Goal: Task Accomplishment & Management: Use online tool/utility

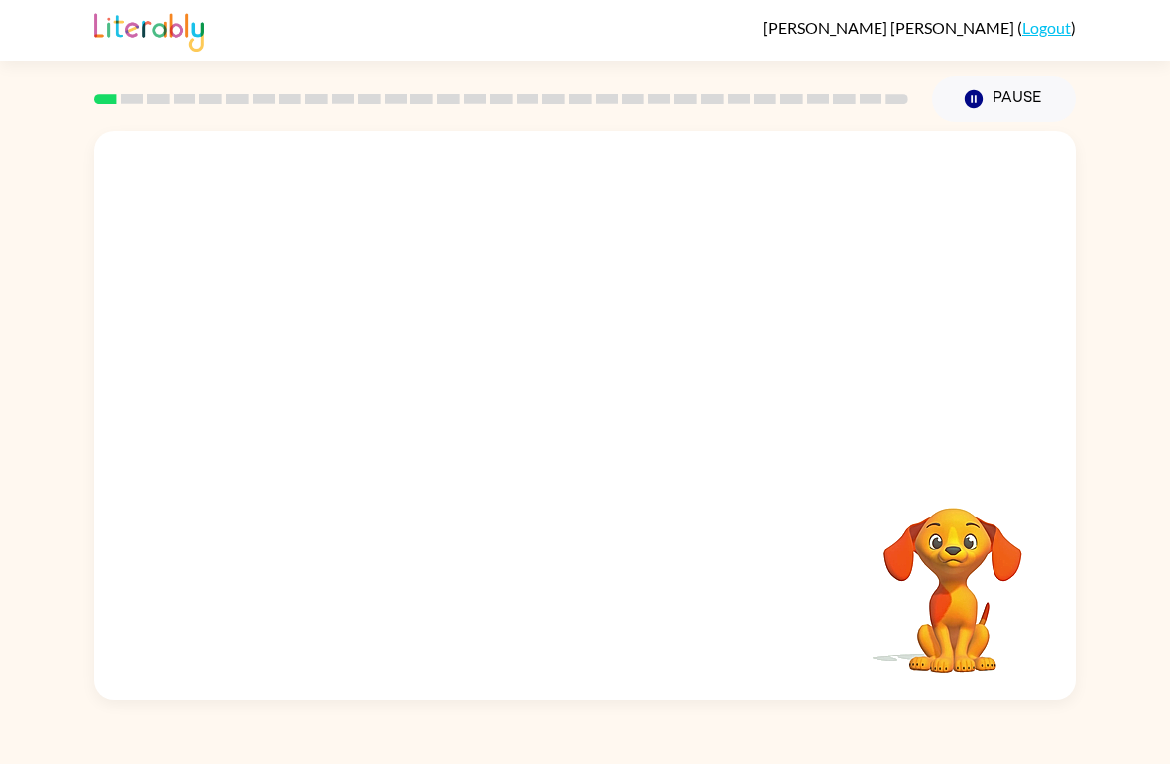
click at [928, 175] on video "Your browser must support playing .mp4 files to use Literably. Please try using…" at bounding box center [584, 299] width 981 height 336
click at [793, 282] on video "Your browser must support playing .mp4 files to use Literably. Please try using…" at bounding box center [584, 299] width 981 height 336
click at [724, 313] on video "Your browser must support playing .mp4 files to use Literably. Please try using…" at bounding box center [584, 299] width 981 height 336
click at [733, 269] on video "Your browser must support playing .mp4 files to use Literably. Please try using…" at bounding box center [584, 299] width 981 height 336
click at [698, 270] on video "Your browser must support playing .mp4 files to use Literably. Please try using…" at bounding box center [584, 299] width 981 height 336
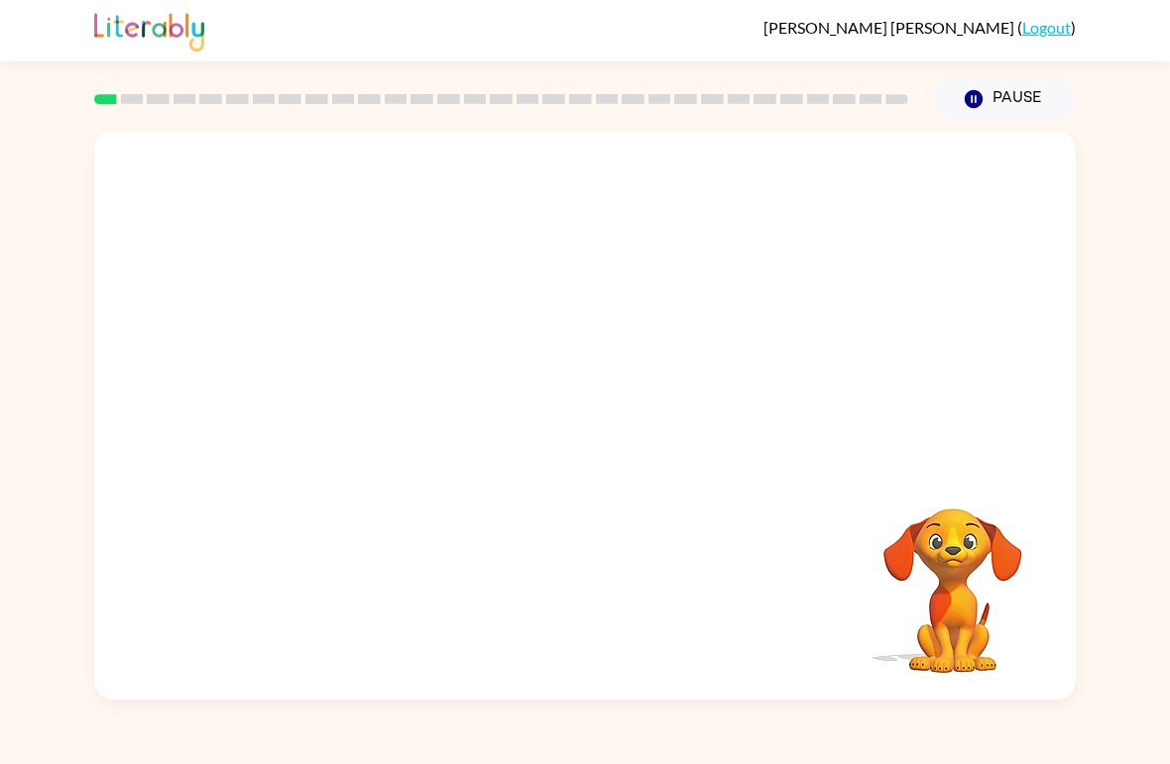
click at [734, 174] on video "Your browser must support playing .mp4 files to use Literably. Please try using…" at bounding box center [584, 299] width 981 height 336
click at [687, 235] on video "Your browser must support playing .mp4 files to use Literably. Please try using…" at bounding box center [584, 299] width 981 height 336
click at [653, 221] on video "Your browser must support playing .mp4 files to use Literably. Please try using…" at bounding box center [584, 299] width 981 height 336
click at [738, 188] on video "Your browser must support playing .mp4 files to use Literably. Please try using…" at bounding box center [584, 299] width 981 height 336
click at [728, 236] on video "Your browser must support playing .mp4 files to use Literably. Please try using…" at bounding box center [584, 299] width 981 height 336
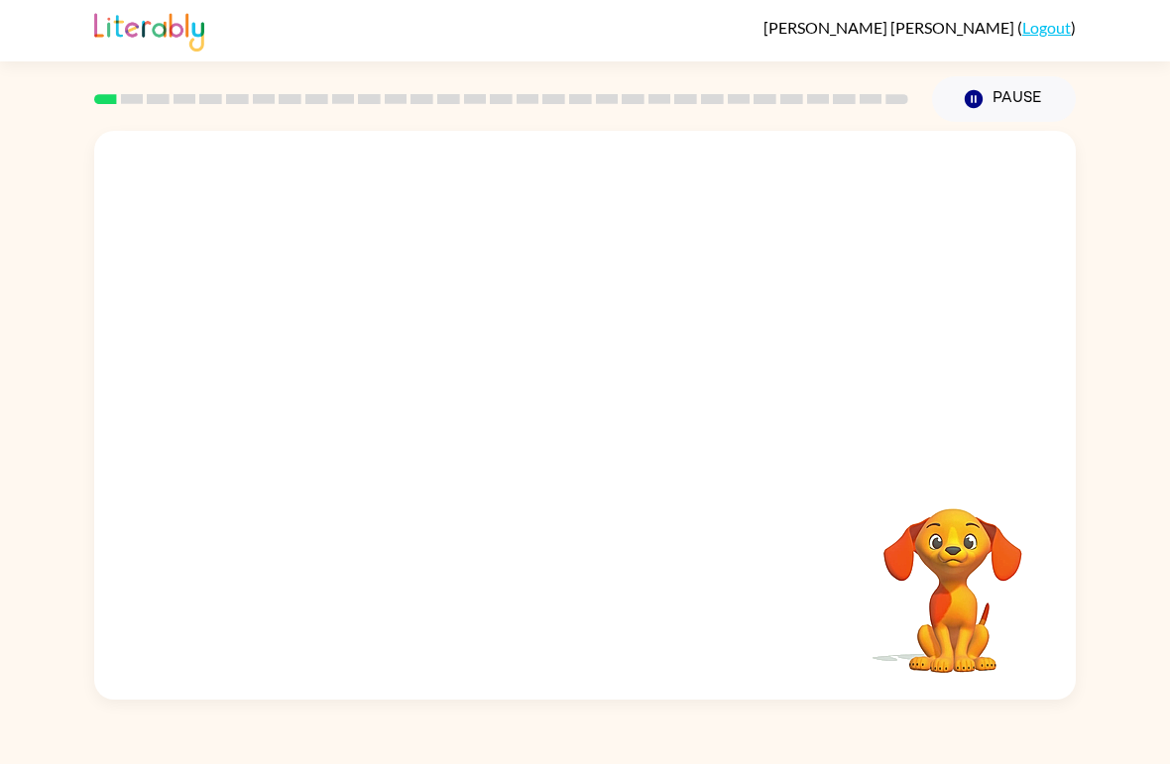
click at [701, 289] on video "Your browser must support playing .mp4 files to use Literably. Please try using…" at bounding box center [584, 299] width 981 height 336
click at [654, 255] on video "Your browser must support playing .mp4 files to use Literably. Please try using…" at bounding box center [584, 299] width 981 height 336
click at [617, 287] on video "Your browser must support playing .mp4 files to use Literably. Please try using…" at bounding box center [584, 299] width 981 height 336
click at [619, 325] on video "Your browser must support playing .mp4 files to use Literably. Please try using…" at bounding box center [584, 299] width 981 height 336
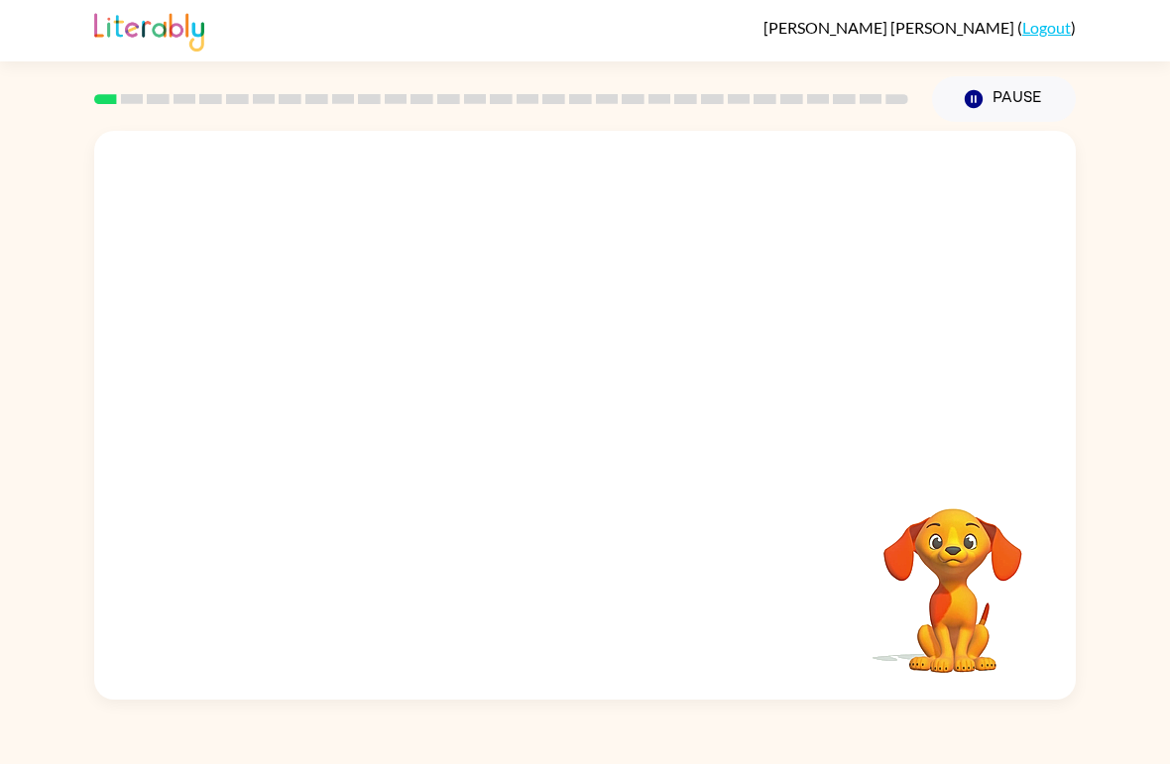
click at [619, 324] on video "Your browser must support playing .mp4 files to use Literably. Please try using…" at bounding box center [584, 299] width 981 height 336
click at [601, 353] on div at bounding box center [584, 415] width 981 height 569
click at [661, 304] on div at bounding box center [584, 415] width 981 height 569
click at [609, 434] on button "button" at bounding box center [584, 426] width 127 height 72
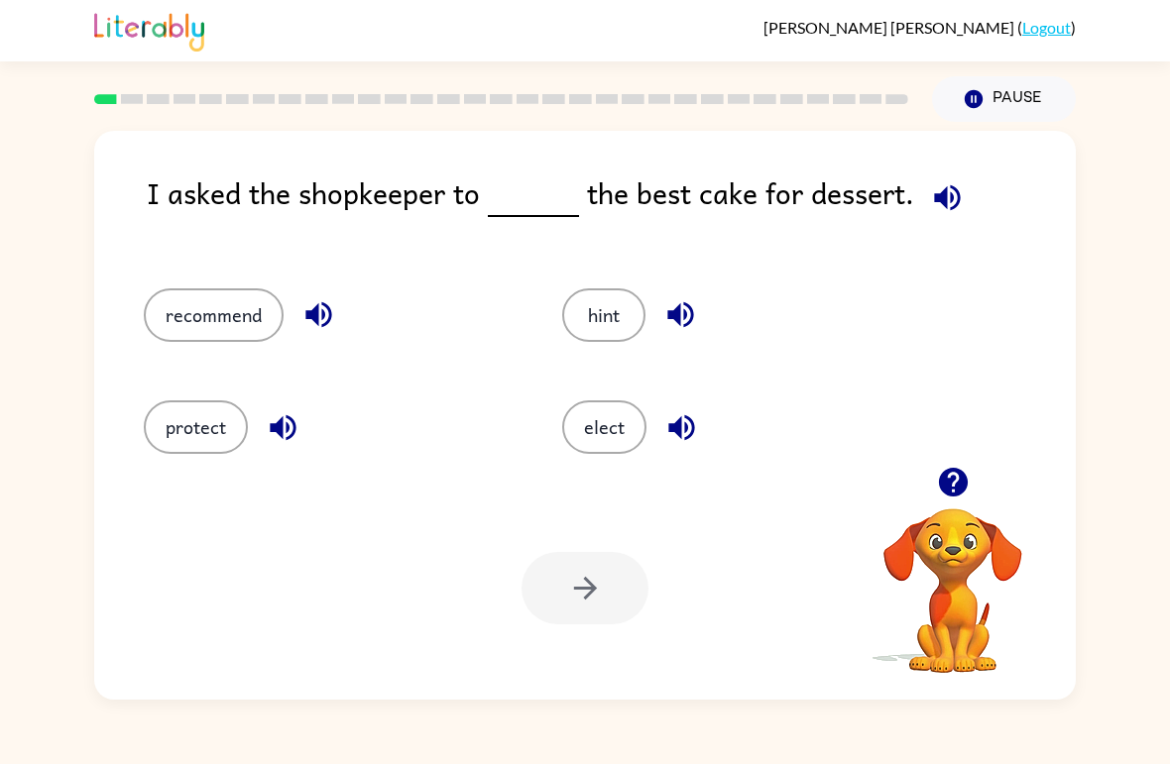
click at [1169, 320] on div "I asked the shopkeeper to the best cake for dessert. recommend hint protect ele…" at bounding box center [585, 411] width 1170 height 578
click at [602, 426] on button "elect" at bounding box center [604, 427] width 84 height 54
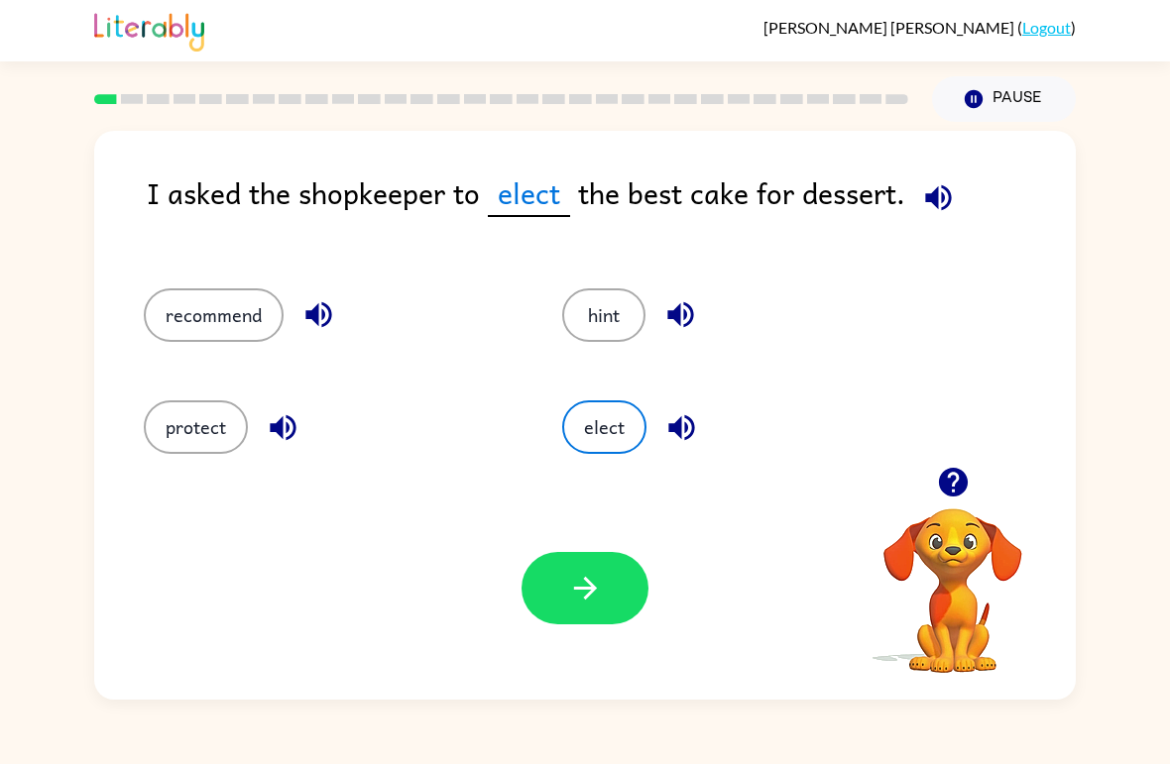
click at [581, 596] on icon "button" at bounding box center [585, 588] width 35 height 35
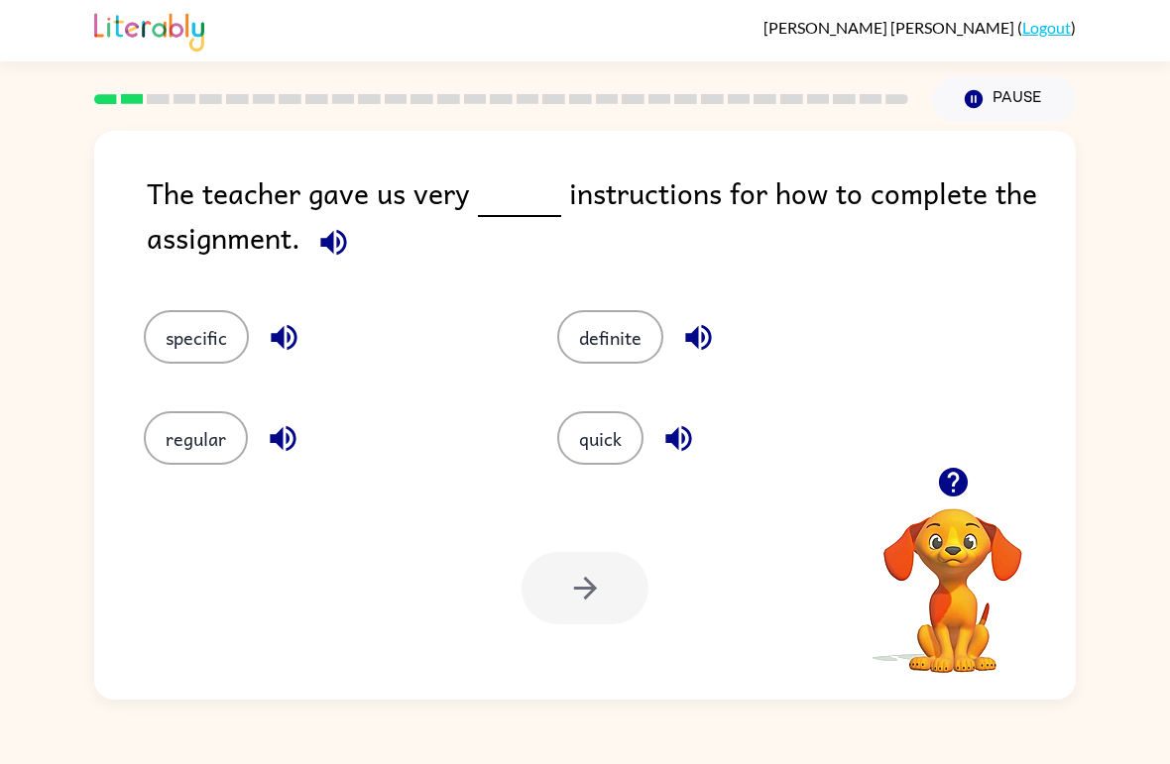
click at [961, 489] on icon "button" at bounding box center [952, 482] width 29 height 29
click at [956, 493] on video "Your browser must support playing .mp4 files to use Literably. Please try using…" at bounding box center [952, 577] width 198 height 198
click at [927, 492] on video "Your browser must support playing .mp4 files to use Literably. Please try using…" at bounding box center [952, 577] width 198 height 198
click at [972, 485] on button "button" at bounding box center [953, 482] width 51 height 51
click at [971, 485] on video "Your browser must support playing .mp4 files to use Literably. Please try using…" at bounding box center [952, 577] width 198 height 198
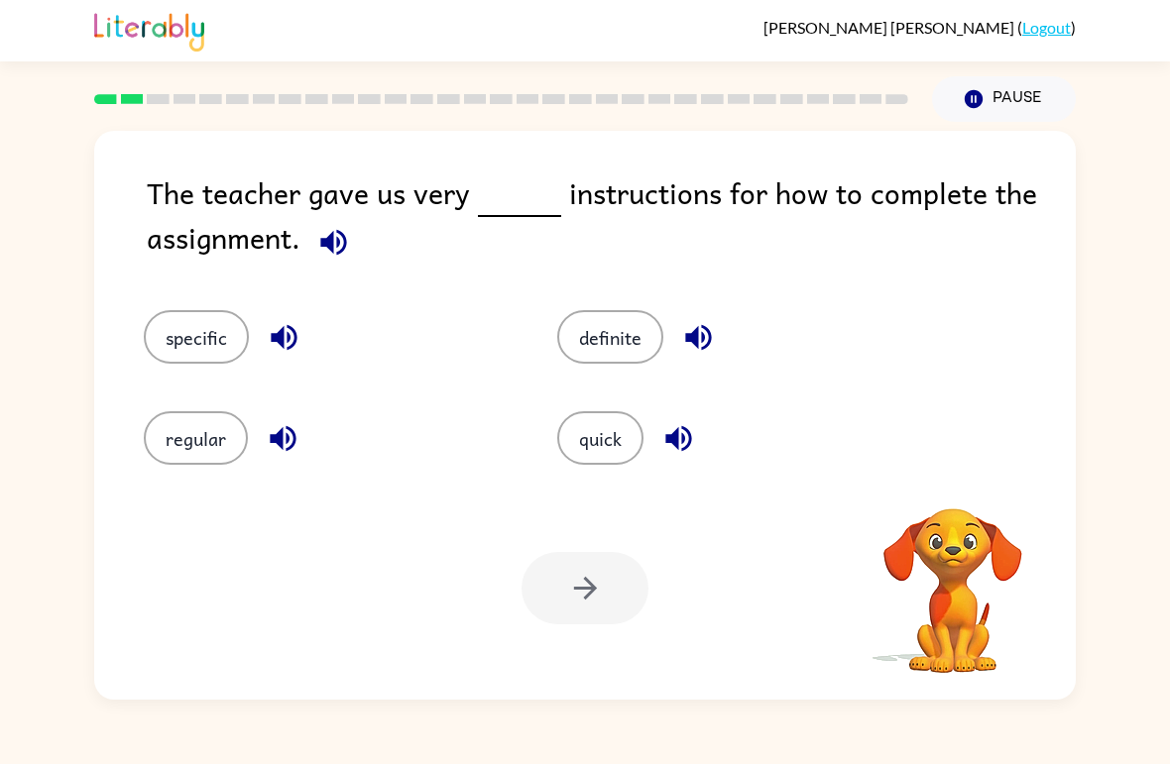
click at [958, 475] on div "The teacher gave us very instructions for how to complete the assignment. speci…" at bounding box center [584, 415] width 981 height 569
click at [960, 483] on video "Your browser must support playing .mp4 files to use Literably. Please try using…" at bounding box center [952, 577] width 198 height 198
click at [959, 482] on video "Your browser must support playing .mp4 files to use Literably. Please try using…" at bounding box center [952, 577] width 198 height 198
click at [969, 502] on video "Your browser must support playing .mp4 files to use Literably. Please try using…" at bounding box center [952, 577] width 198 height 198
click at [968, 486] on video "Your browser must support playing .mp4 files to use Literably. Please try using…" at bounding box center [952, 577] width 198 height 198
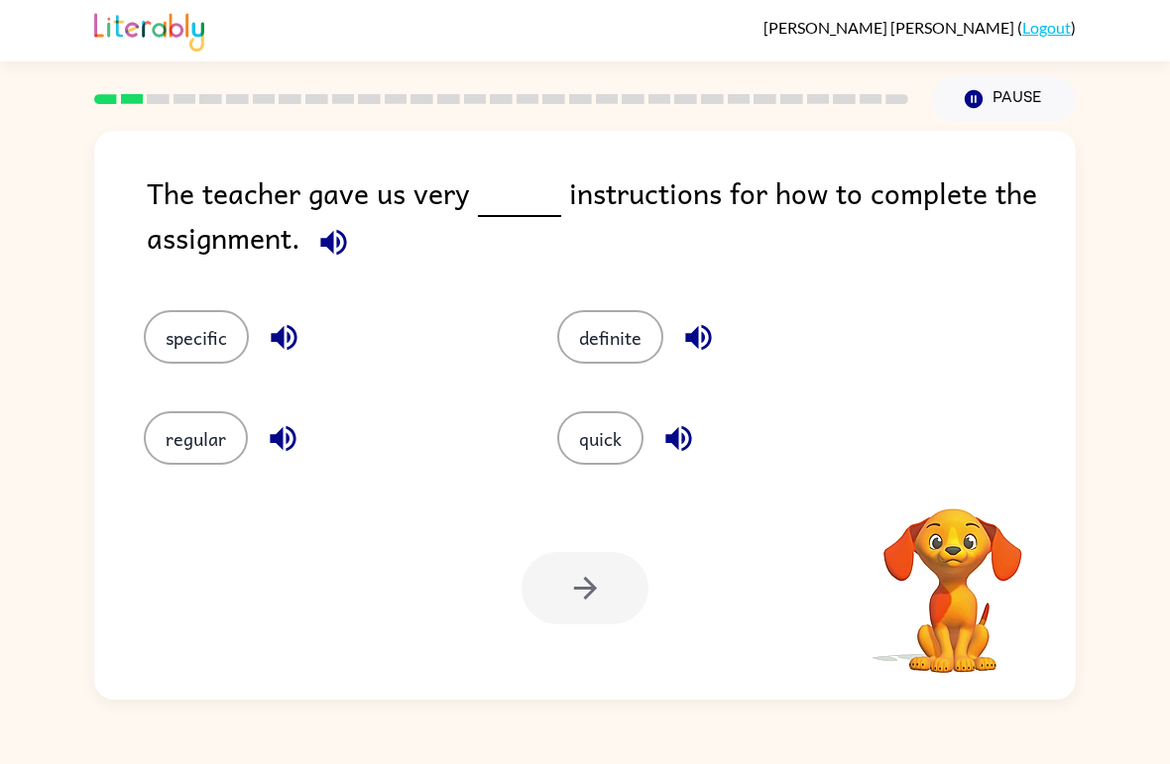
click at [965, 494] on video "Your browser must support playing .mp4 files to use Literably. Please try using…" at bounding box center [952, 577] width 198 height 198
click at [964, 493] on video "Your browser must support playing .mp4 files to use Literably. Please try using…" at bounding box center [952, 577] width 198 height 198
click at [957, 484] on video "Your browser must support playing .mp4 files to use Literably. Please try using…" at bounding box center [952, 577] width 198 height 198
click at [976, 487] on video "Your browser must support playing .mp4 files to use Literably. Please try using…" at bounding box center [952, 577] width 198 height 198
click at [975, 486] on video "Your browser must support playing .mp4 files to use Literably. Please try using…" at bounding box center [952, 577] width 198 height 198
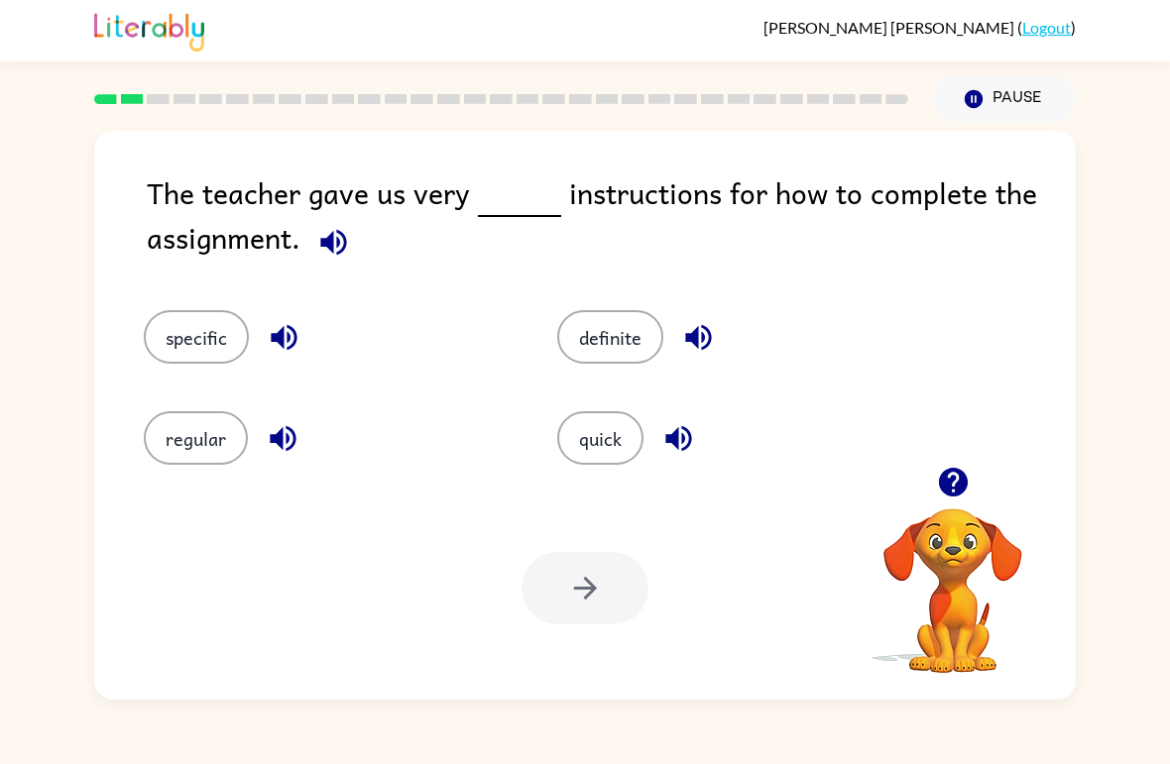
click at [965, 508] on video "Your browser must support playing .mp4 files to use Literably. Please try using…" at bounding box center [952, 577] width 198 height 198
click at [956, 481] on icon "button" at bounding box center [953, 482] width 35 height 35
click at [957, 501] on button "button" at bounding box center [953, 482] width 51 height 51
click at [961, 504] on video "Your browser must support playing .mp4 files to use Literably. Please try using…" at bounding box center [952, 577] width 198 height 198
click at [961, 503] on video "Your browser must support playing .mp4 files to use Literably. Please try using…" at bounding box center [952, 577] width 198 height 198
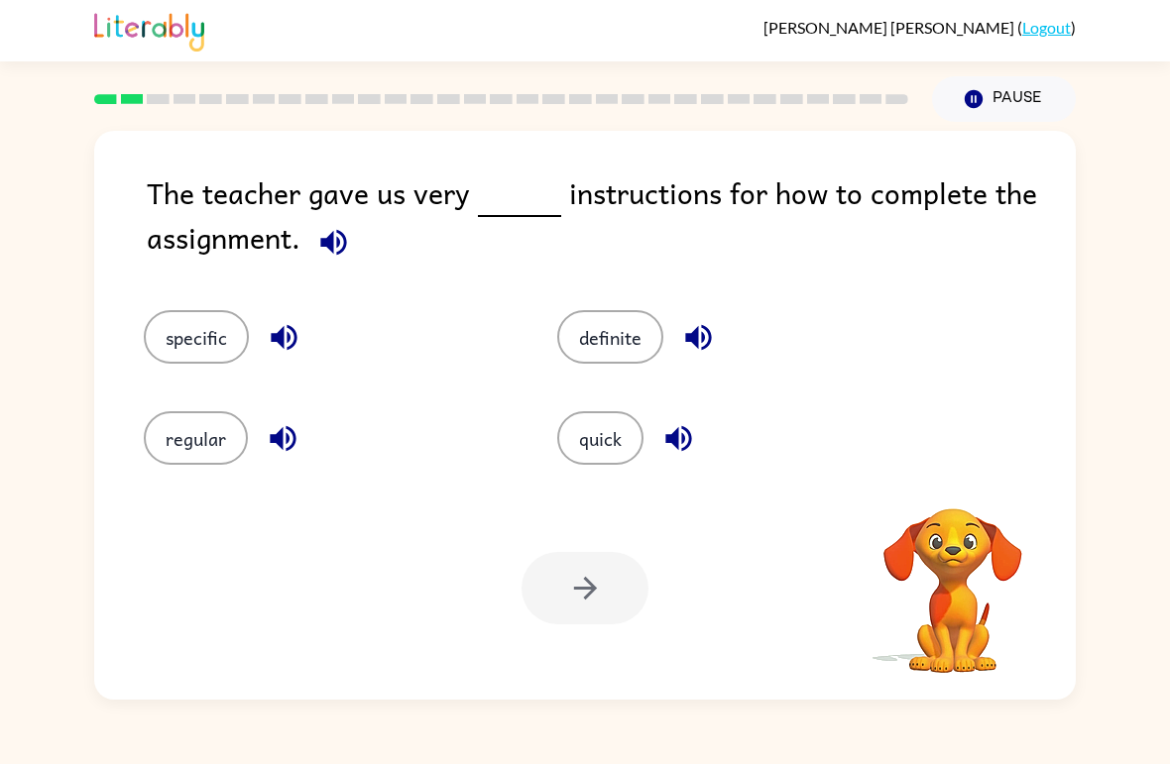
click at [968, 518] on video "Your browser must support playing .mp4 files to use Literably. Please try using…" at bounding box center [952, 577] width 198 height 198
click at [970, 509] on video "Your browser must support playing .mp4 files to use Literably. Please try using…" at bounding box center [952, 577] width 198 height 198
click at [951, 501] on video "Your browser must support playing .mp4 files to use Literably. Please try using…" at bounding box center [952, 577] width 198 height 198
click at [957, 487] on video "Your browser must support playing .mp4 files to use Literably. Please try using…" at bounding box center [952, 577] width 198 height 198
click at [958, 492] on video "Your browser must support playing .mp4 files to use Literably. Please try using…" at bounding box center [952, 577] width 198 height 198
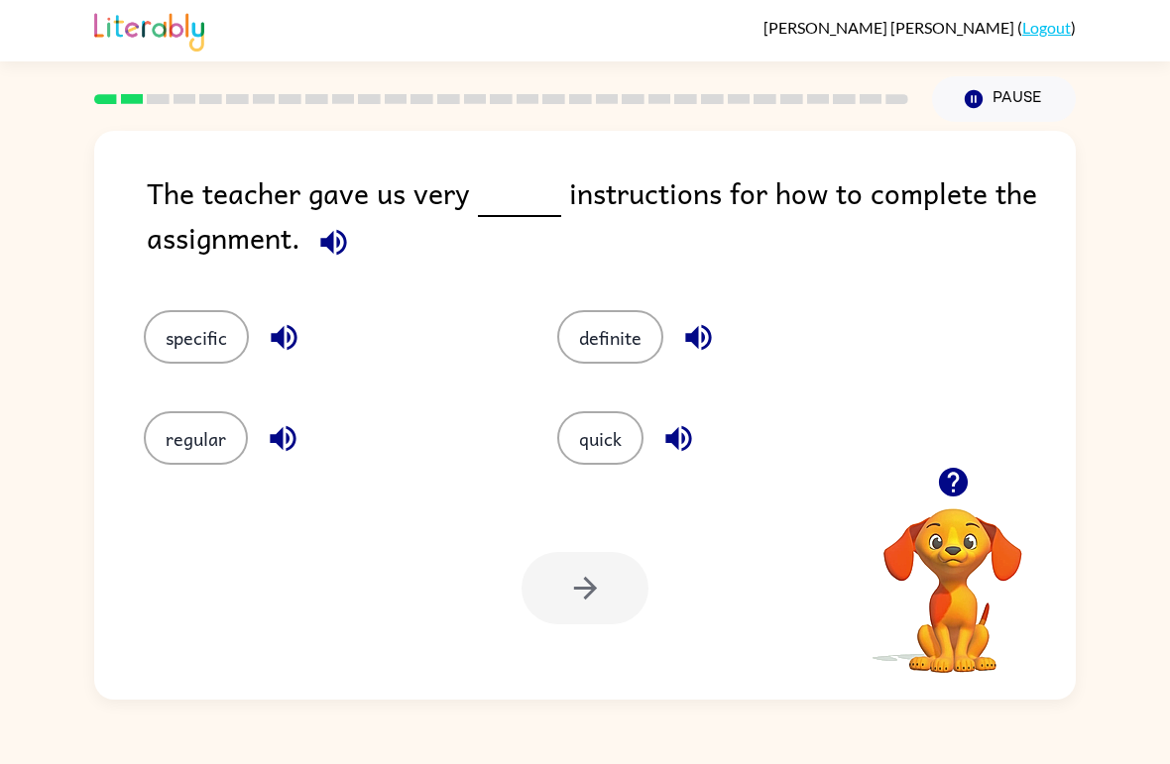
click at [950, 474] on icon "button" at bounding box center [952, 482] width 29 height 29
click at [956, 476] on div "The teacher gave us very instructions for how to complete the assignment. speci…" at bounding box center [584, 415] width 981 height 569
click at [957, 468] on div "The teacher gave us very instructions for how to complete the assignment. speci…" at bounding box center [584, 415] width 981 height 569
click at [948, 505] on button "button" at bounding box center [953, 482] width 51 height 51
click at [969, 455] on div "specific definite regular quick" at bounding box center [585, 374] width 942 height 186
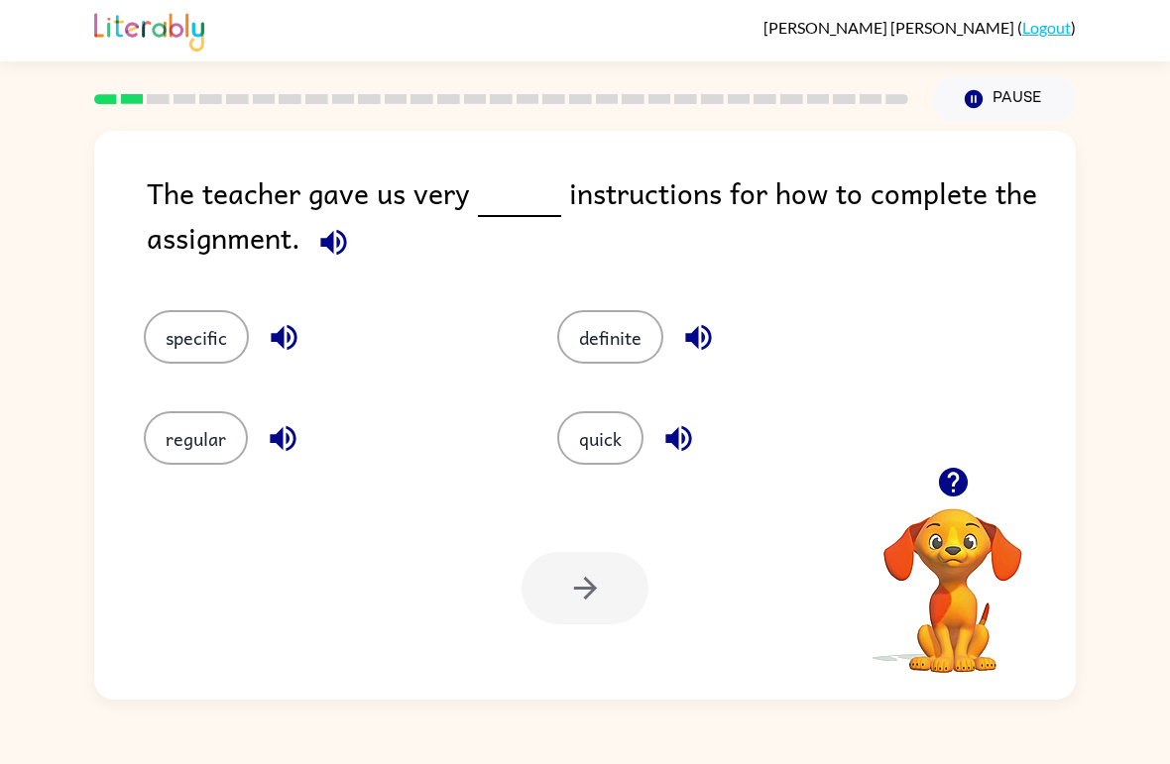
click at [186, 448] on button "regular" at bounding box center [196, 438] width 104 height 54
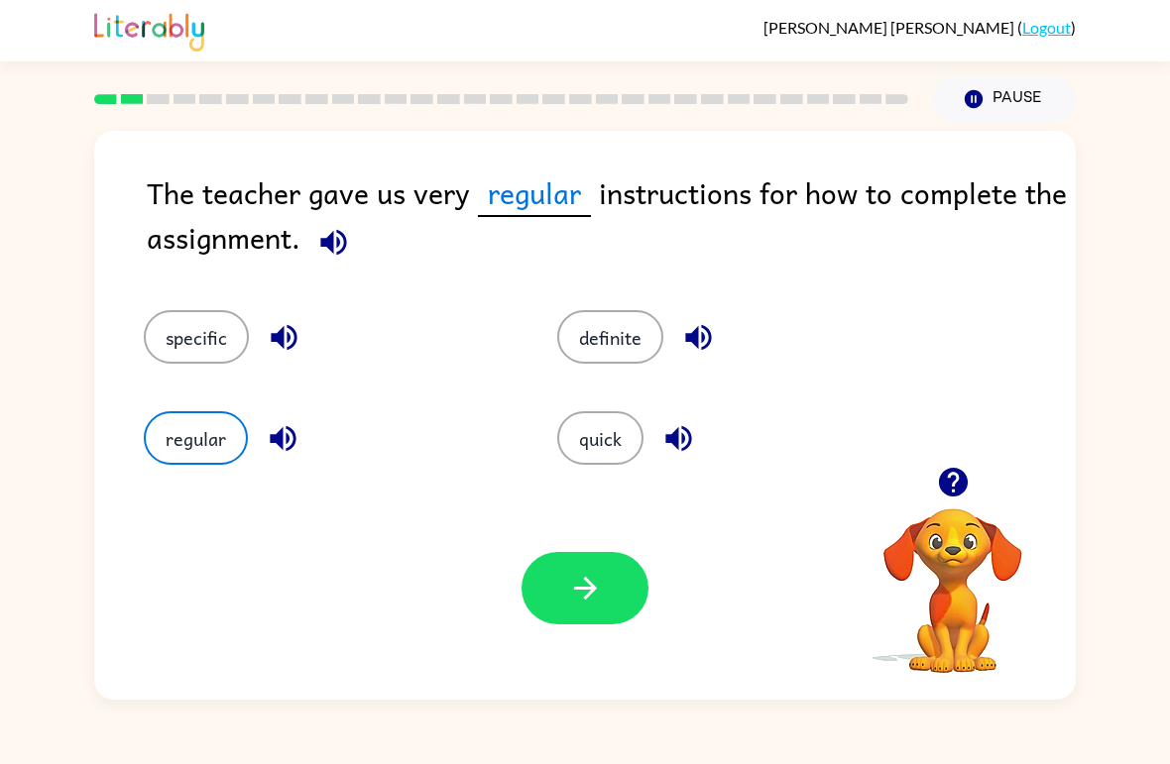
click at [576, 579] on icon "button" at bounding box center [585, 588] width 35 height 35
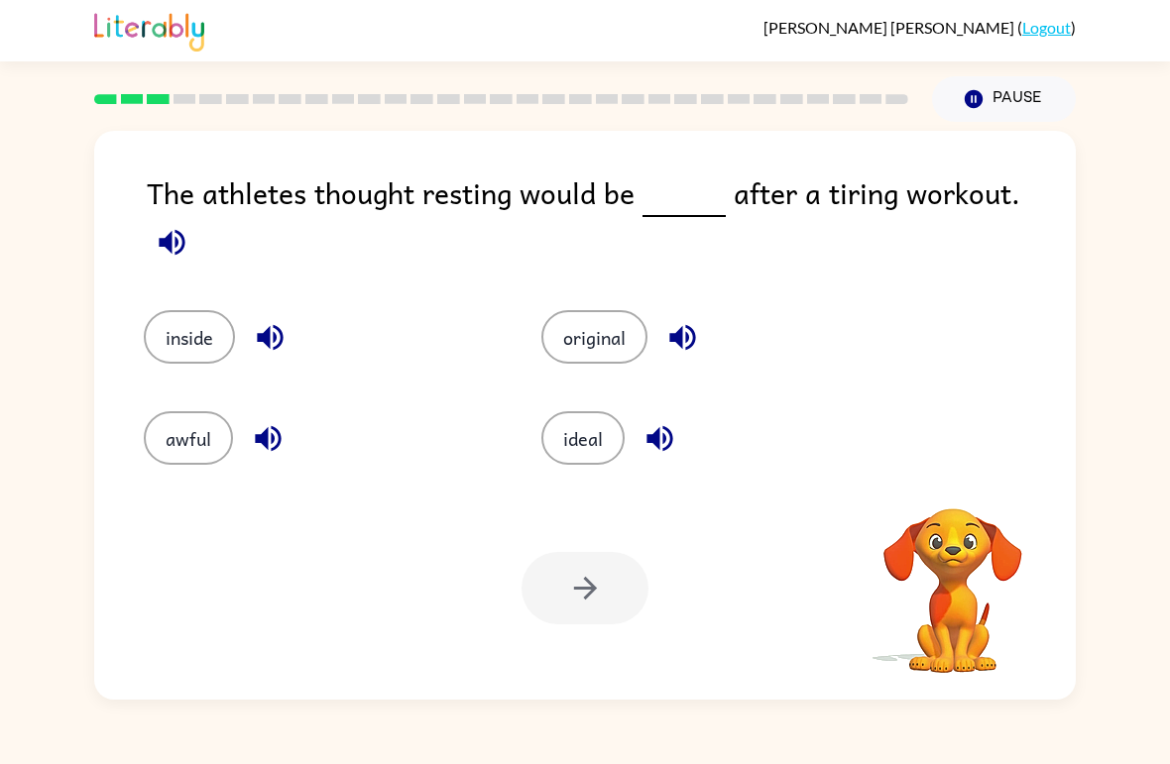
click at [590, 448] on button "ideal" at bounding box center [582, 438] width 83 height 54
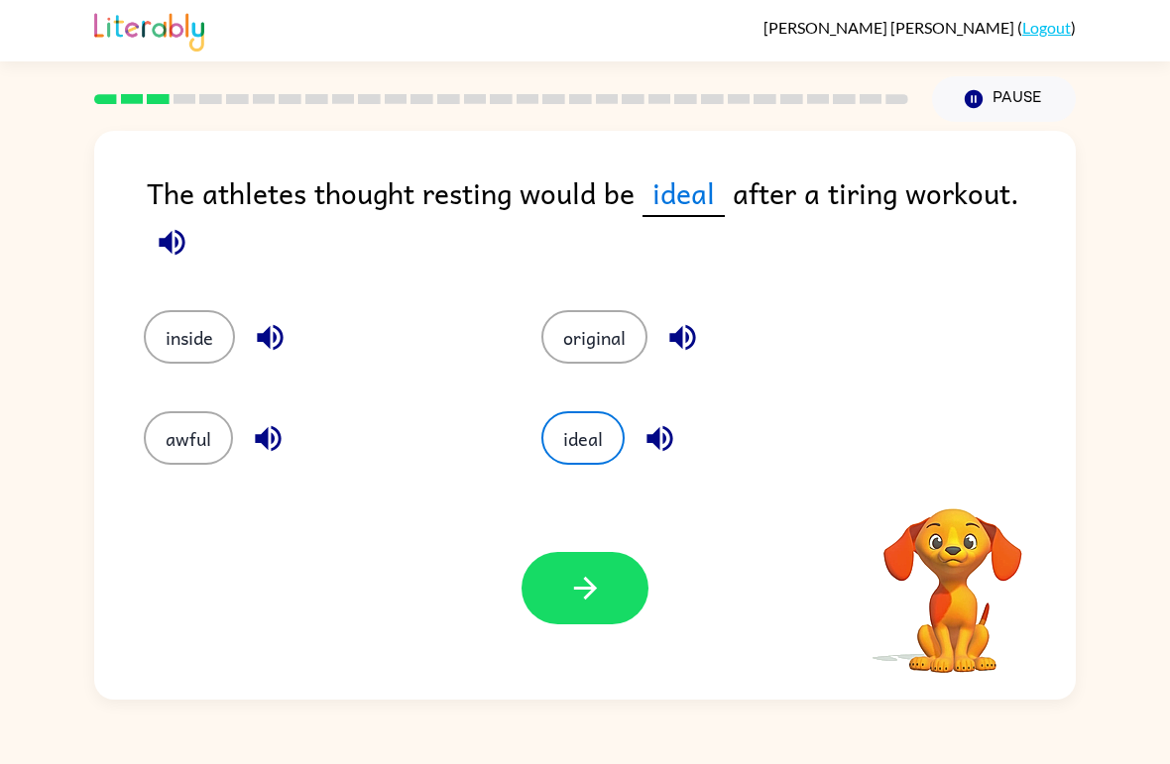
click at [554, 579] on button "button" at bounding box center [584, 588] width 127 height 72
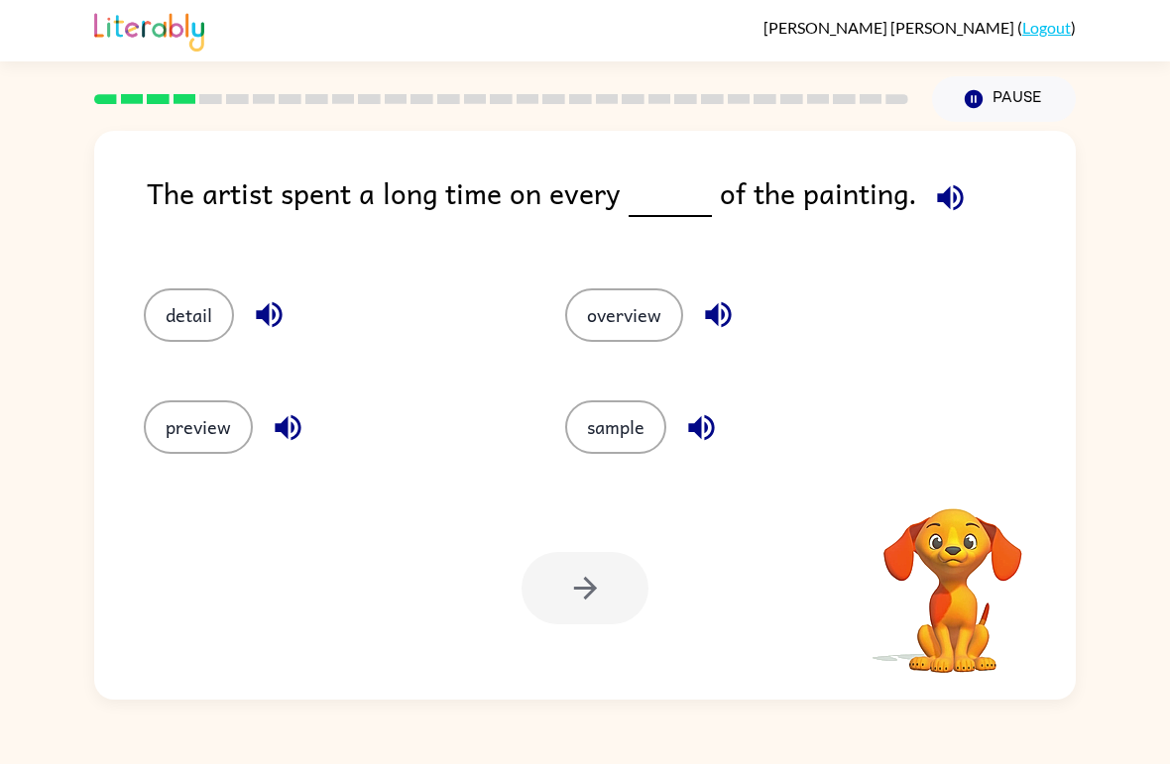
click at [195, 441] on button "preview" at bounding box center [198, 427] width 109 height 54
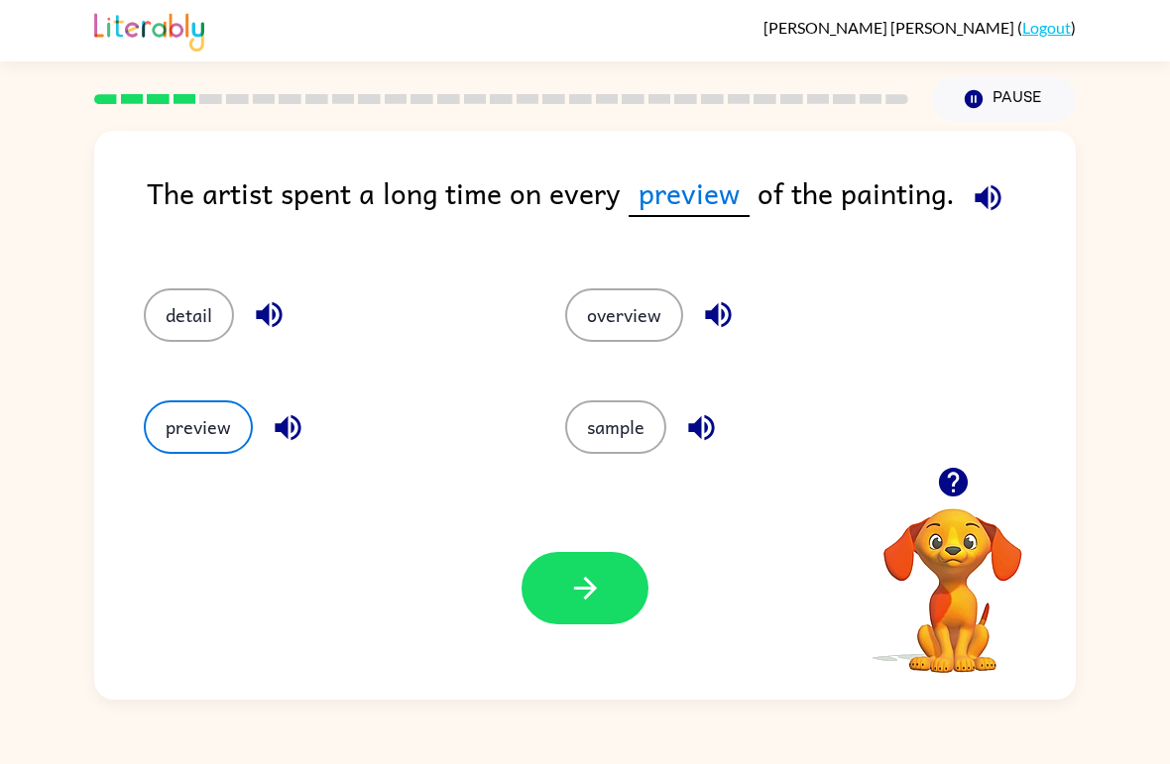
click at [609, 563] on button "button" at bounding box center [584, 588] width 127 height 72
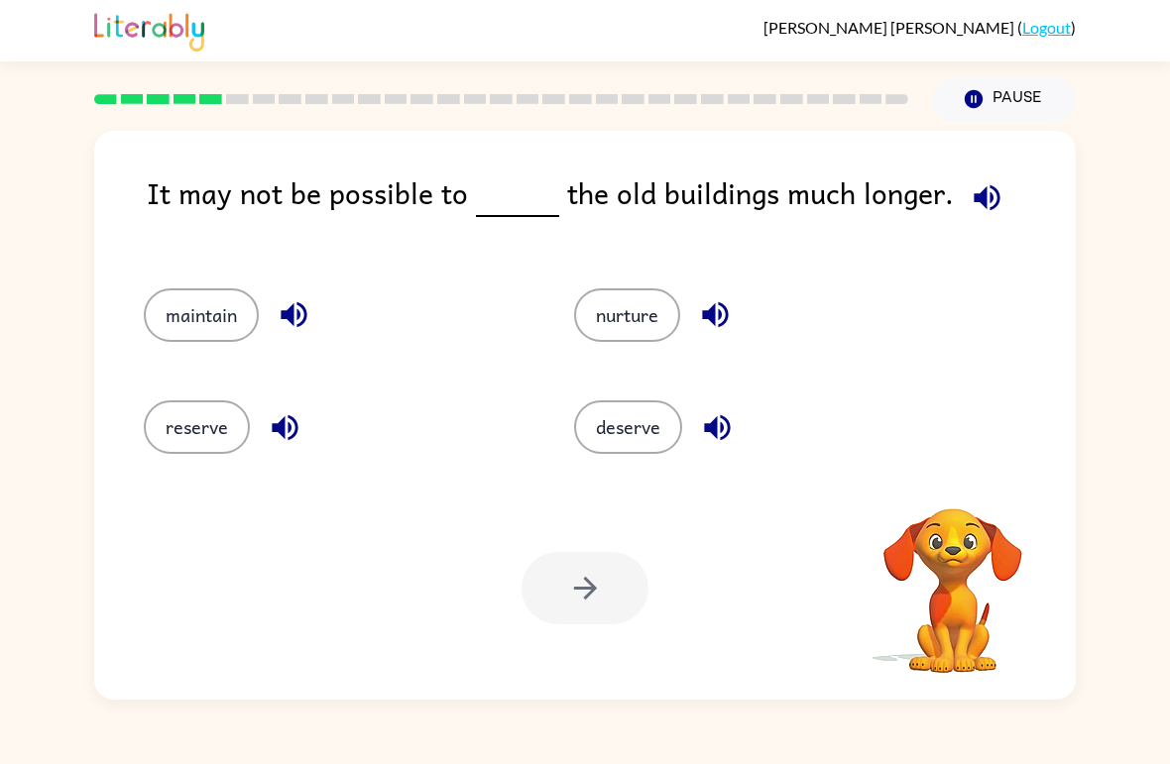
click at [640, 308] on button "nurture" at bounding box center [627, 315] width 106 height 54
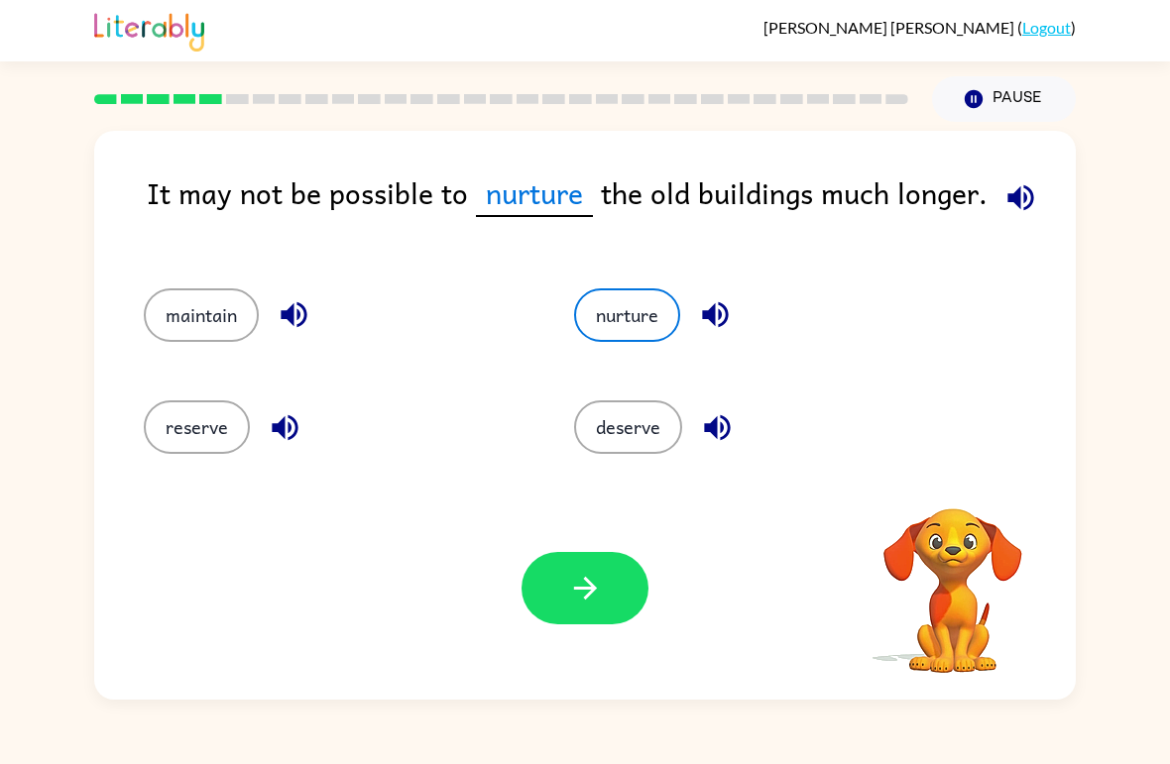
click at [580, 605] on icon "button" at bounding box center [585, 588] width 35 height 35
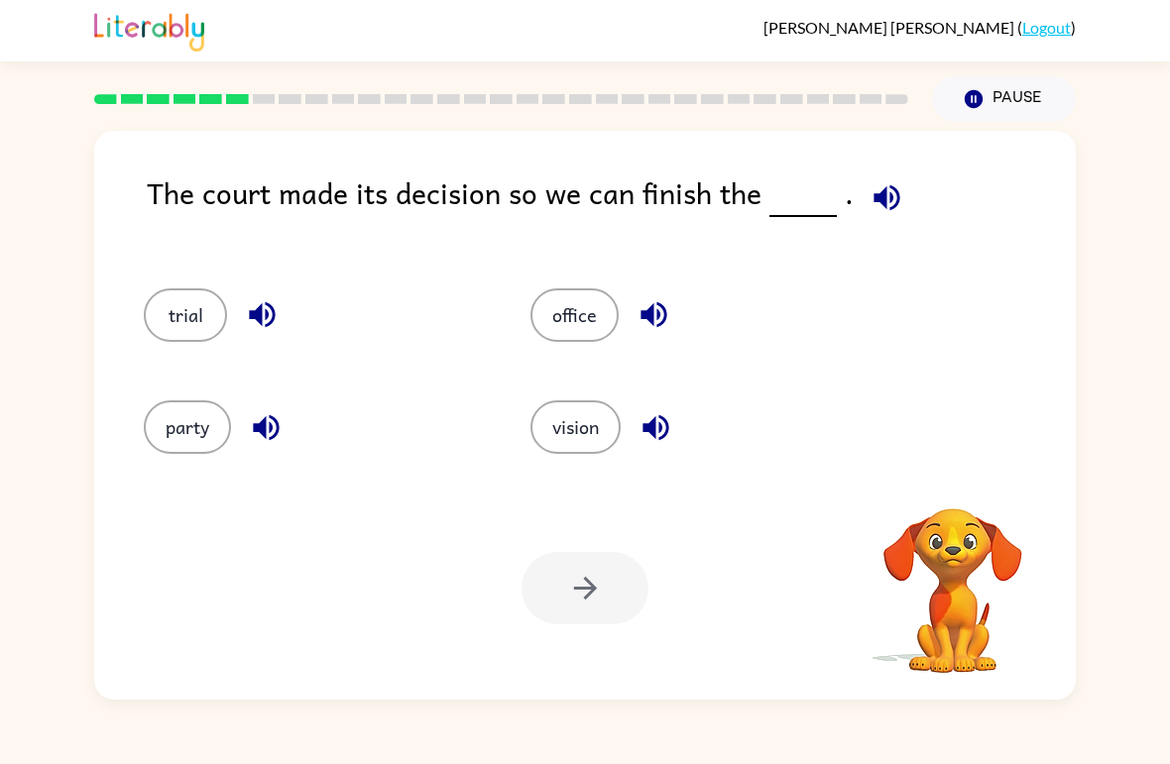
click at [600, 433] on button "vision" at bounding box center [575, 427] width 90 height 54
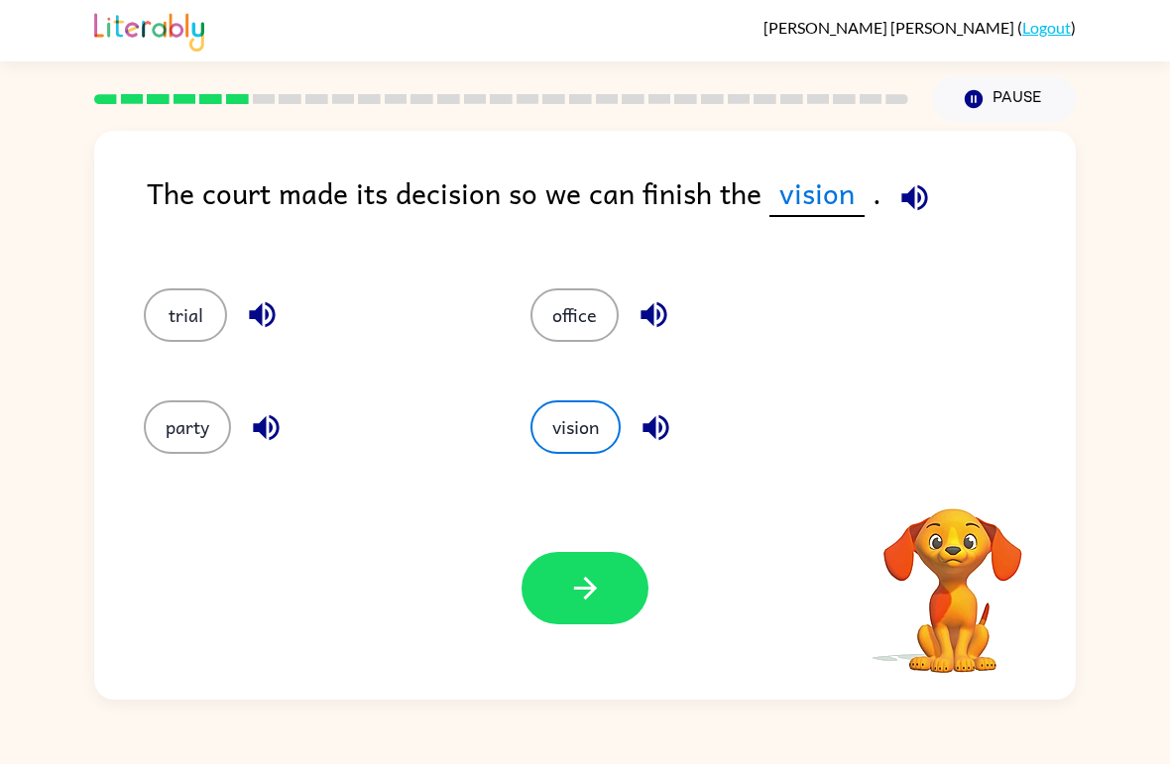
click at [566, 578] on button "button" at bounding box center [584, 588] width 127 height 72
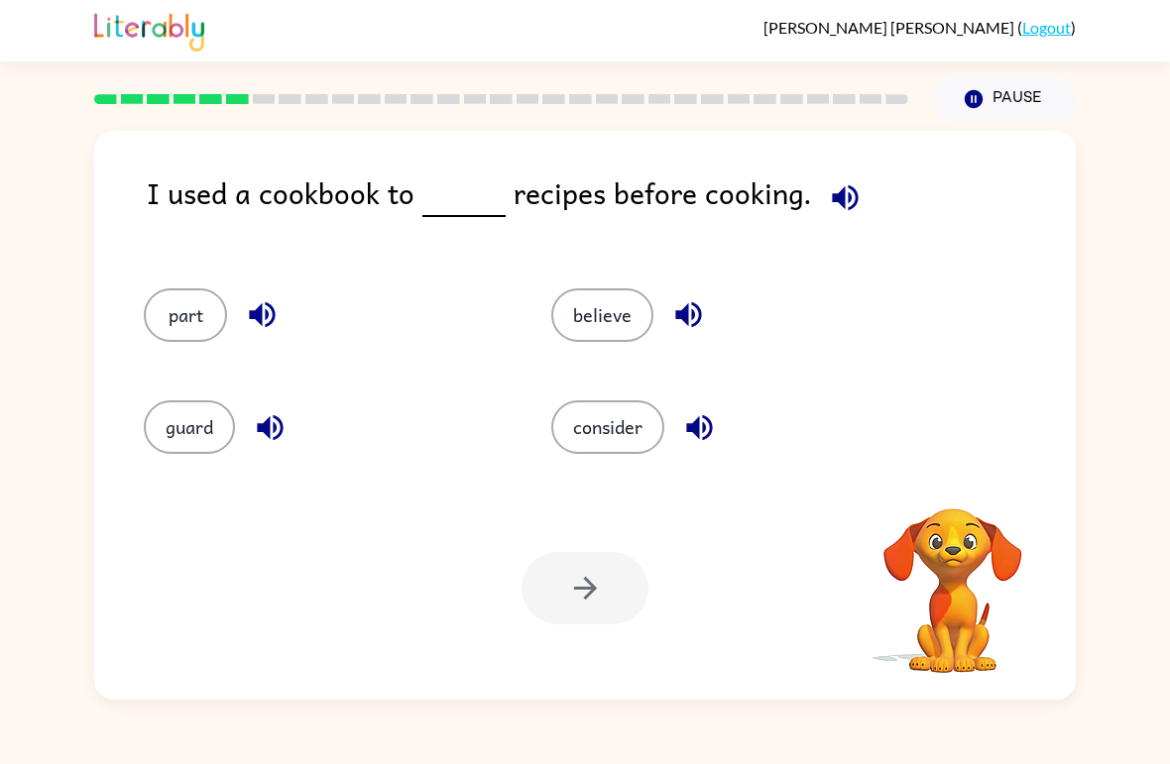
click at [546, 584] on div at bounding box center [584, 588] width 127 height 72
click at [930, 111] on div "Pause Pause" at bounding box center [1004, 98] width 168 height 69
click at [777, 113] on div at bounding box center [501, 98] width 838 height 69
click at [509, 114] on div at bounding box center [501, 98] width 838 height 69
click at [362, 108] on div at bounding box center [501, 98] width 838 height 69
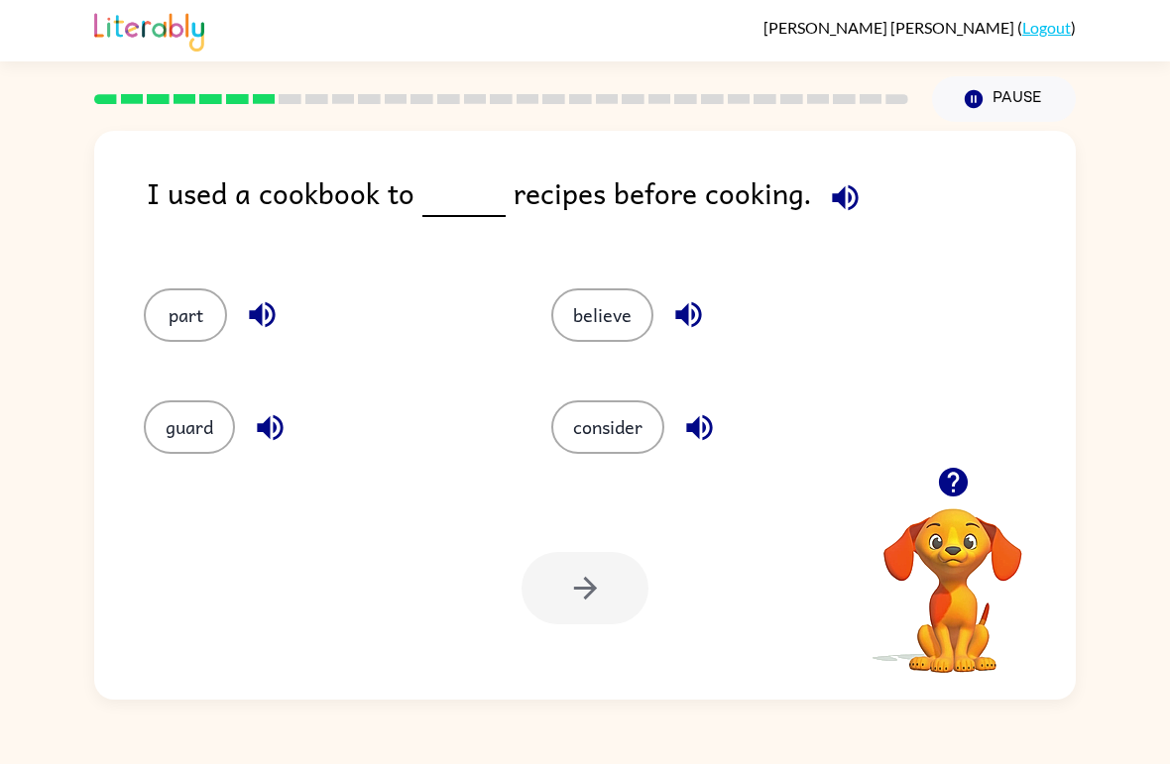
click at [294, 110] on div at bounding box center [501, 98] width 838 height 69
click at [81, 110] on div "[PERSON_NAME] ( Logout ) Pause Pause I used a cookbook to recipes before cookin…" at bounding box center [585, 382] width 1170 height 764
click at [581, 450] on button "consider" at bounding box center [607, 427] width 113 height 54
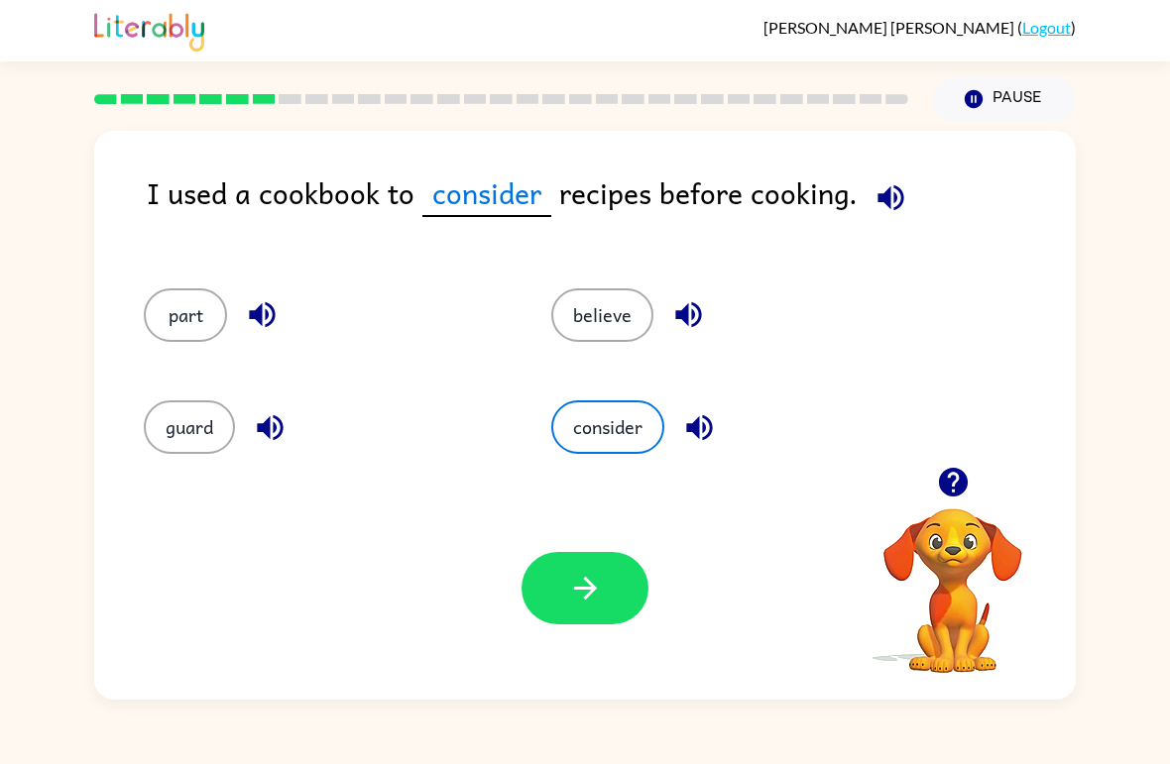
click at [563, 605] on button "button" at bounding box center [584, 588] width 127 height 72
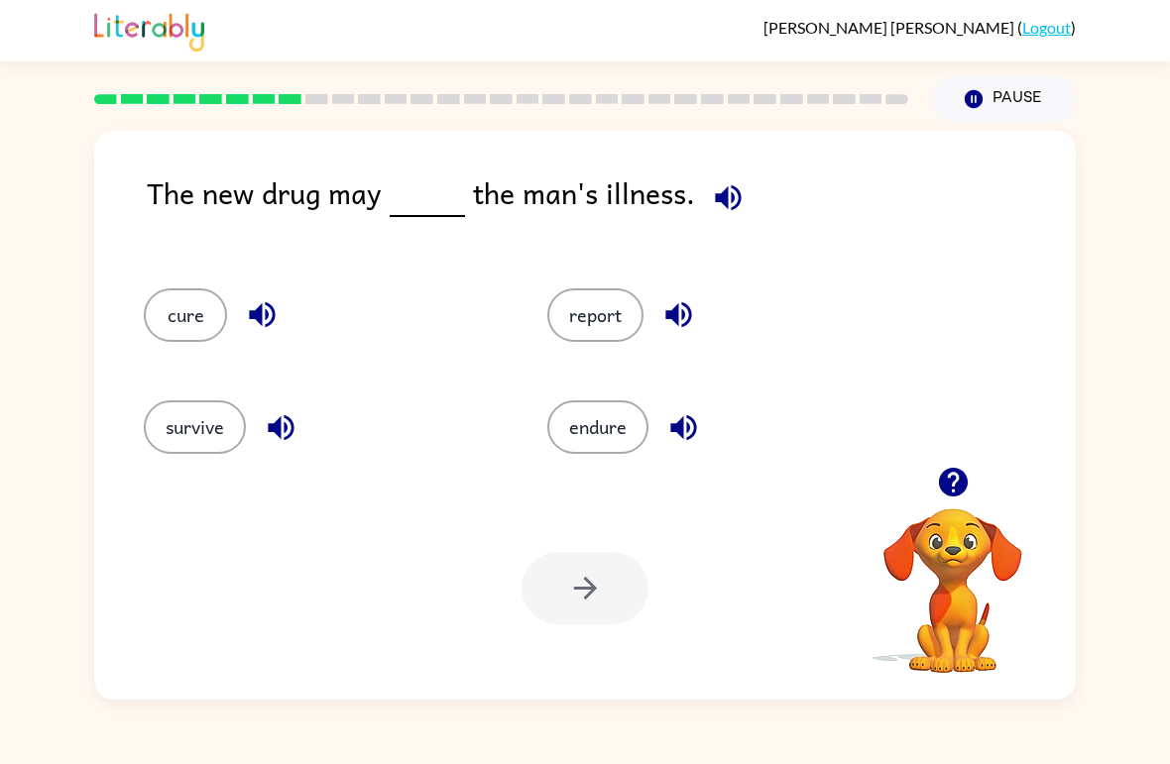
click at [188, 304] on button "cure" at bounding box center [185, 315] width 83 height 54
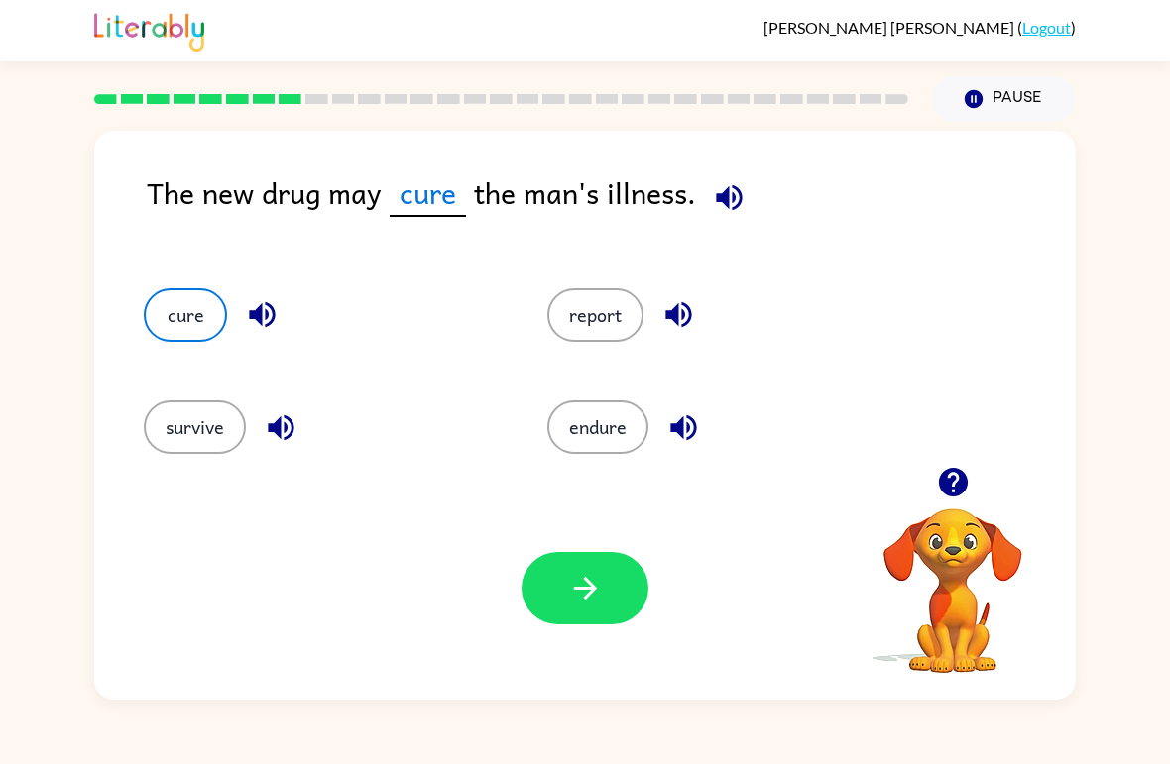
click at [591, 450] on button "endure" at bounding box center [597, 427] width 101 height 54
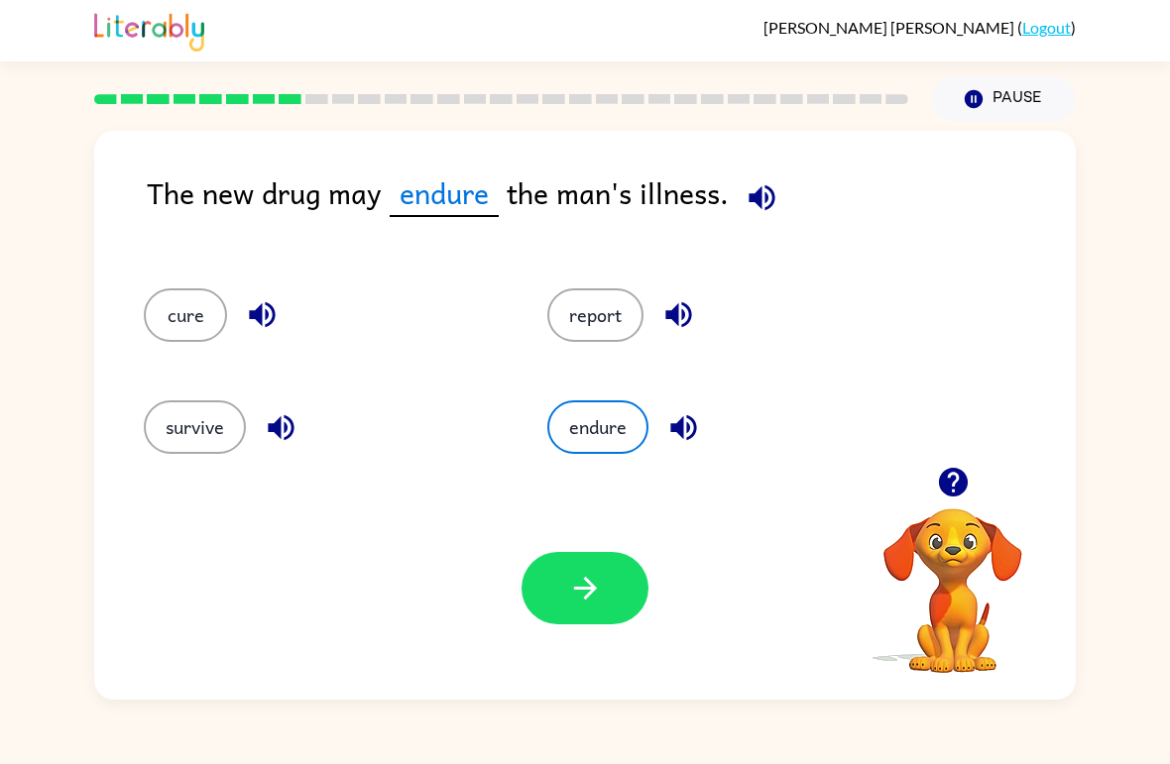
click at [586, 587] on icon "button" at bounding box center [585, 588] width 35 height 35
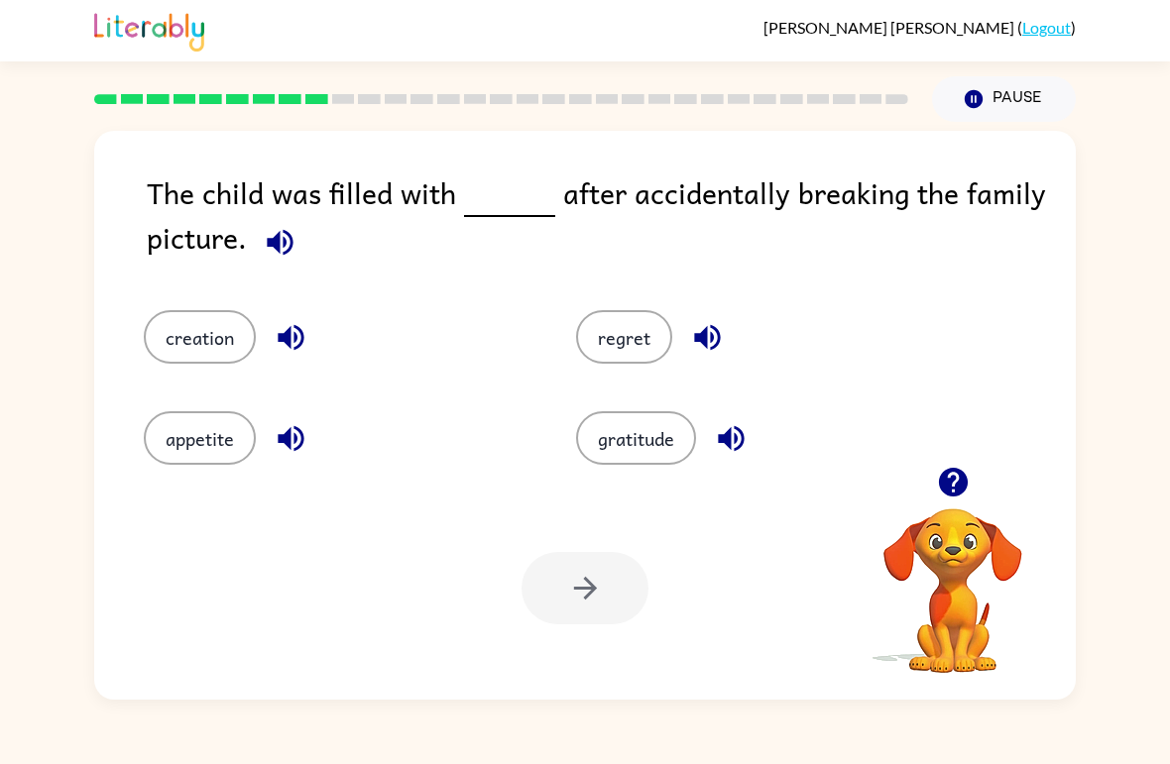
click at [602, 387] on div "gratitude" at bounding box center [754, 424] width 432 height 101
click at [601, 386] on div "gratitude" at bounding box center [754, 424] width 432 height 101
click at [622, 344] on button "regret" at bounding box center [624, 337] width 96 height 54
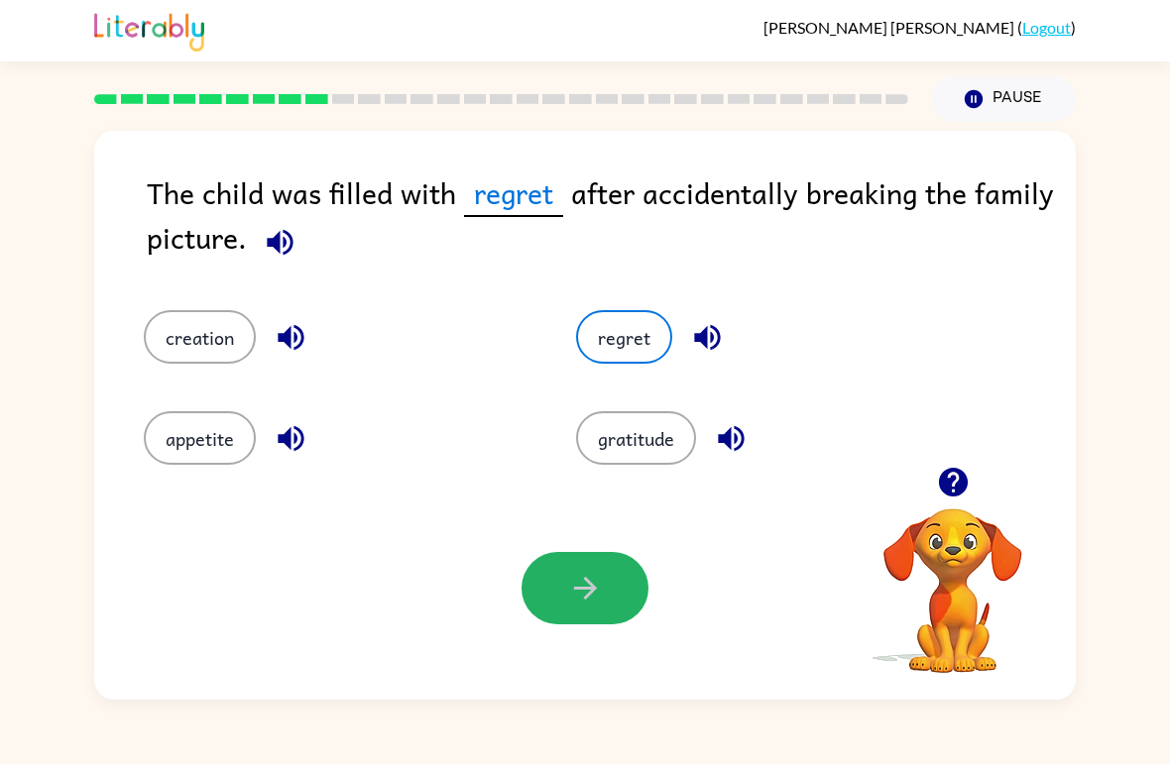
click at [560, 606] on button "button" at bounding box center [584, 588] width 127 height 72
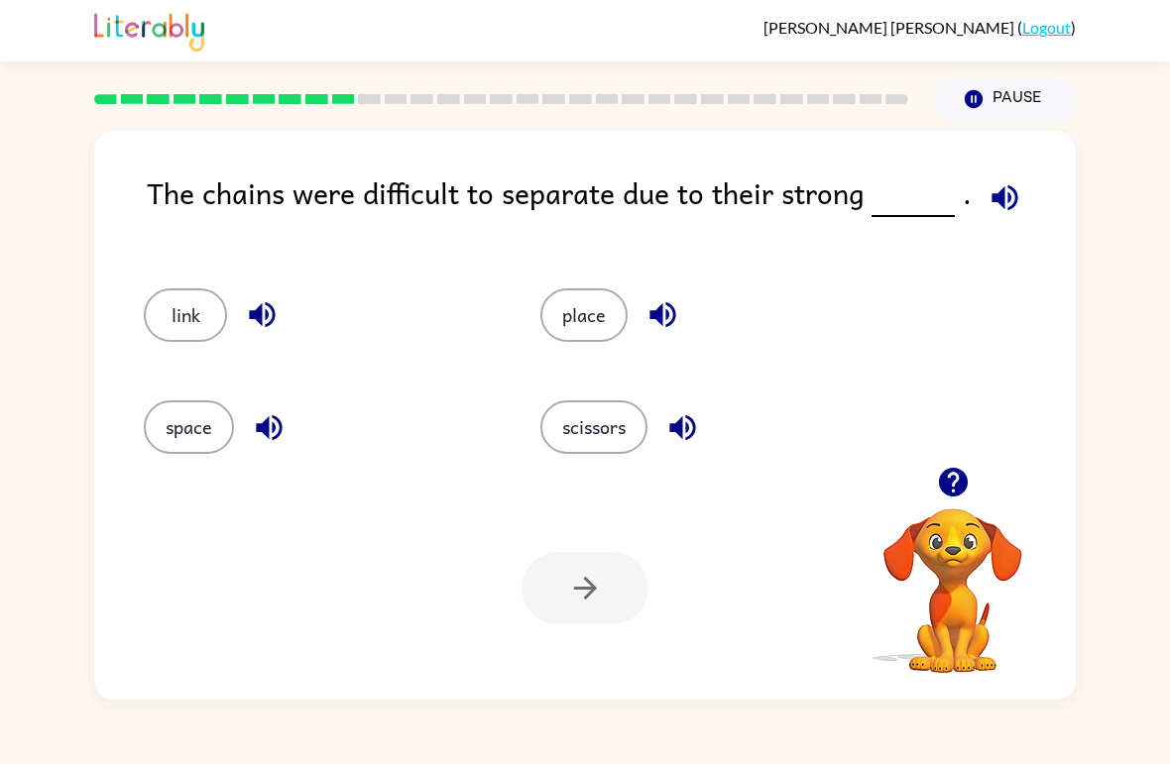
click at [579, 309] on button "place" at bounding box center [583, 315] width 87 height 54
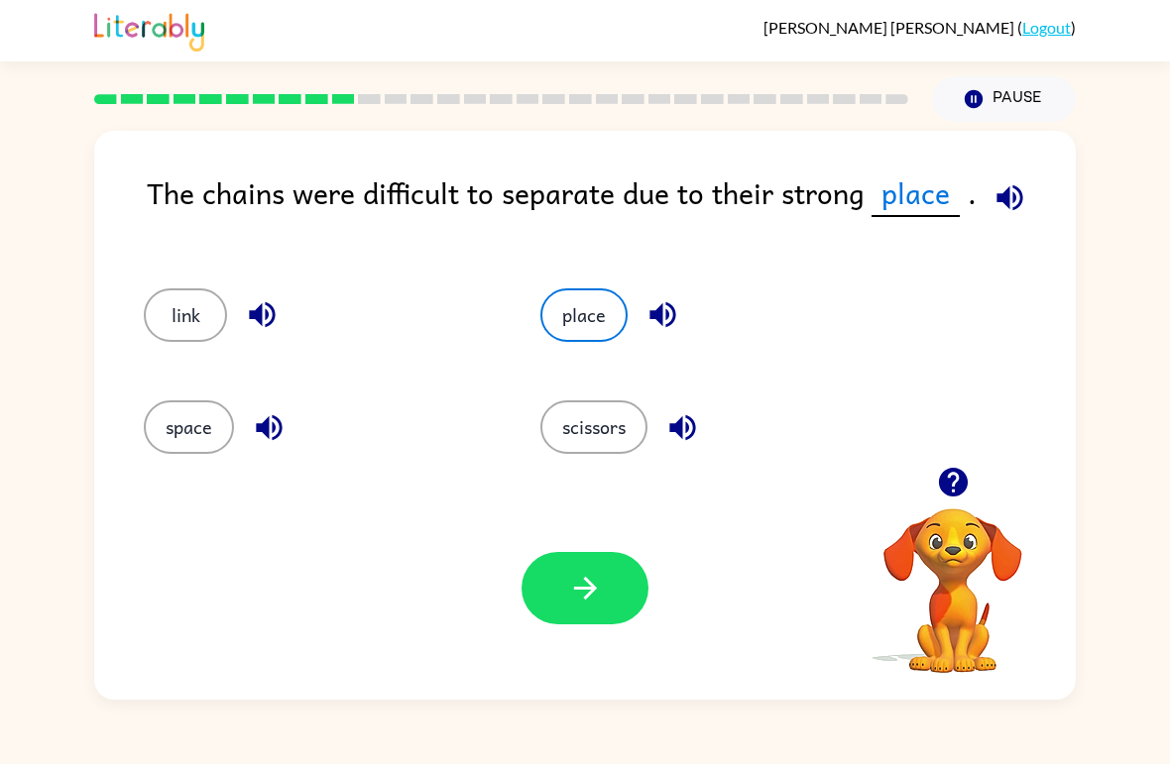
click at [580, 609] on button "button" at bounding box center [584, 588] width 127 height 72
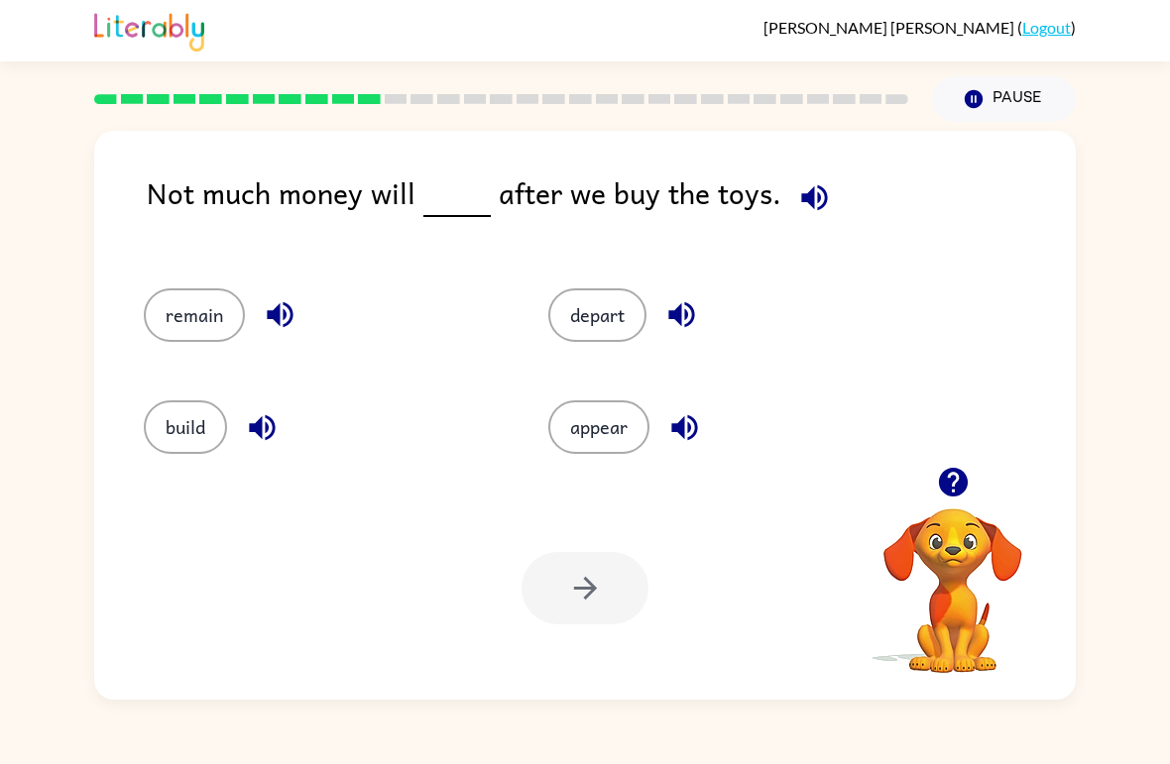
click at [592, 342] on button "depart" at bounding box center [597, 315] width 98 height 54
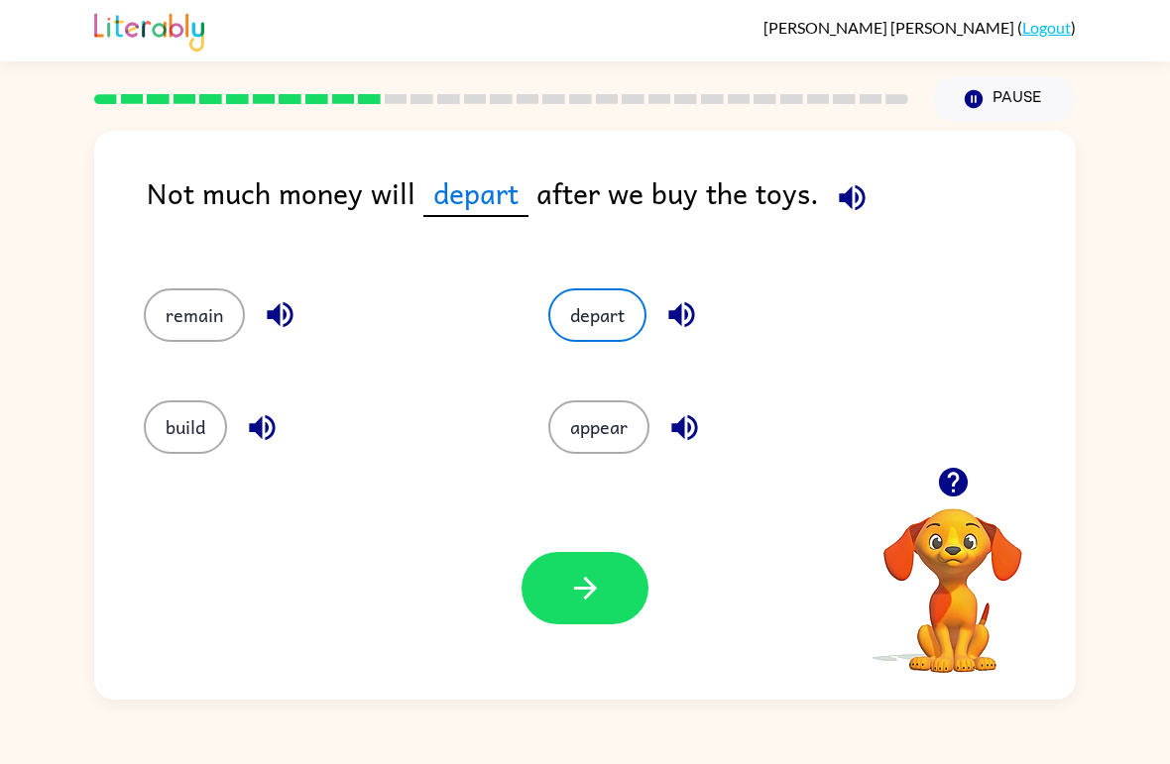
click at [536, 583] on button "button" at bounding box center [584, 588] width 127 height 72
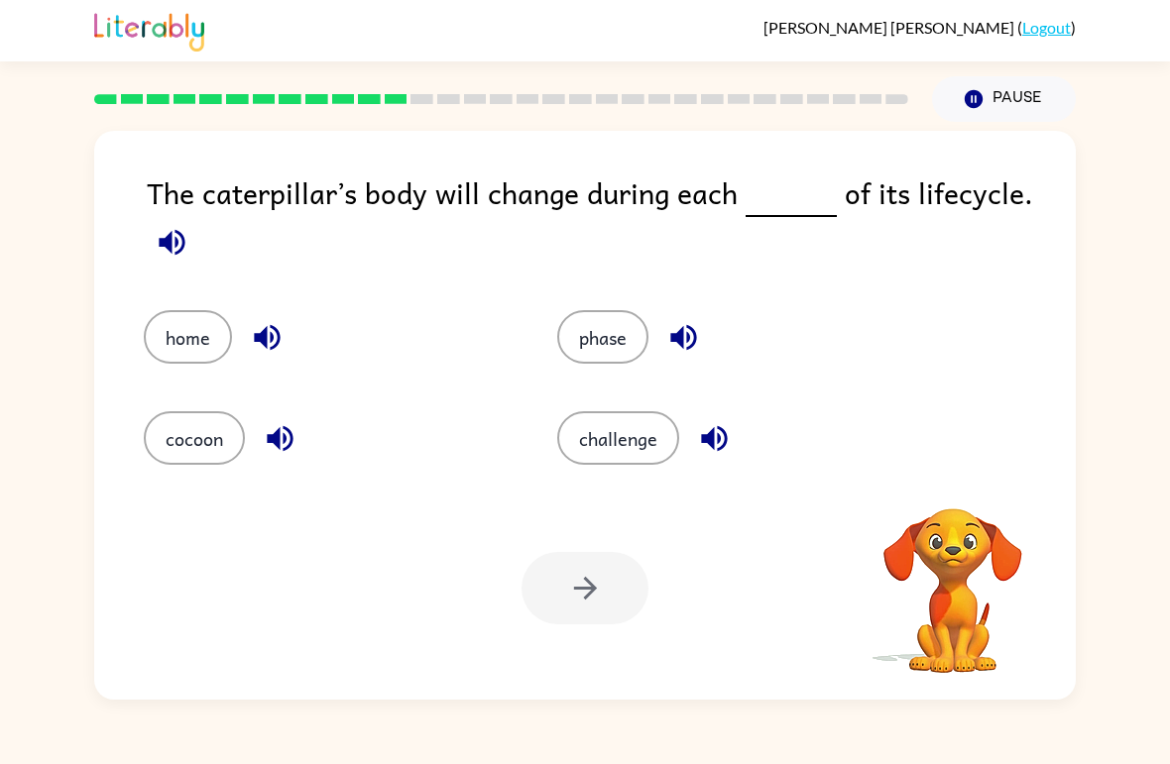
click at [581, 565] on div at bounding box center [584, 588] width 127 height 72
click at [594, 452] on button "challenge" at bounding box center [618, 438] width 122 height 54
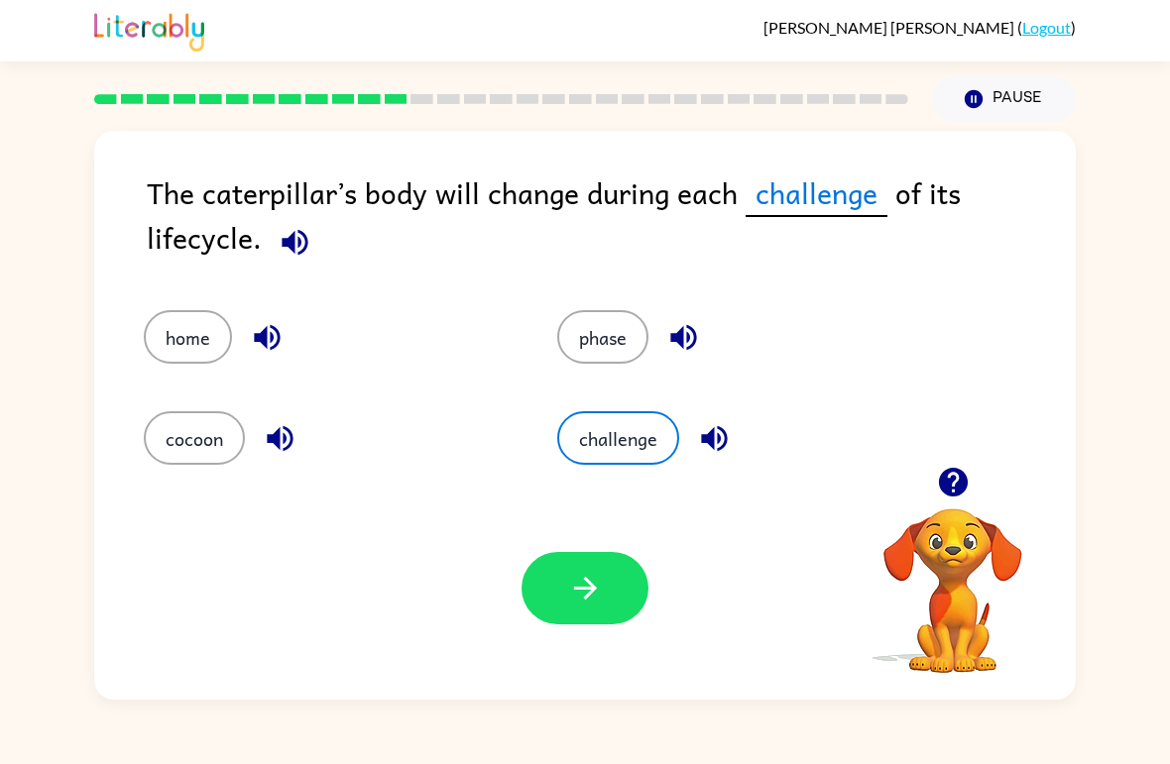
click at [587, 589] on icon "button" at bounding box center [584, 588] width 23 height 23
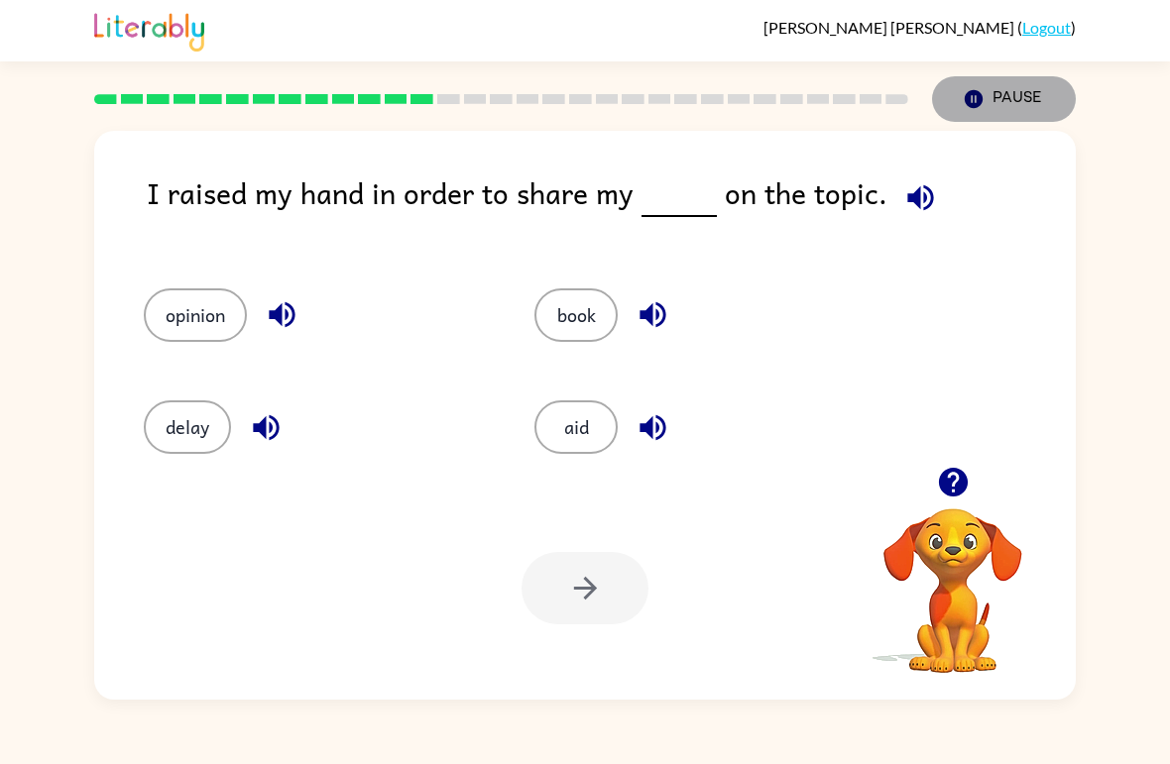
click at [1031, 95] on button "Pause Pause" at bounding box center [1004, 99] width 144 height 46
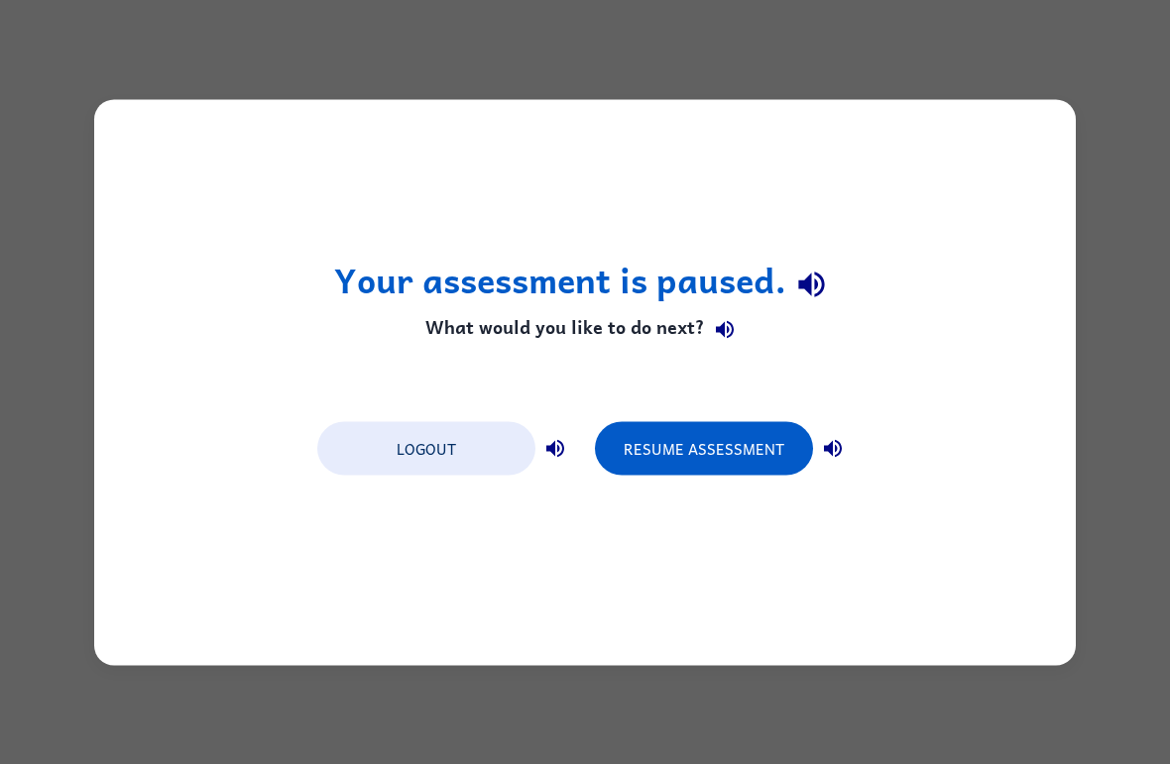
click at [458, 459] on button "Logout" at bounding box center [426, 448] width 218 height 54
